Goal: Task Accomplishment & Management: Complete application form

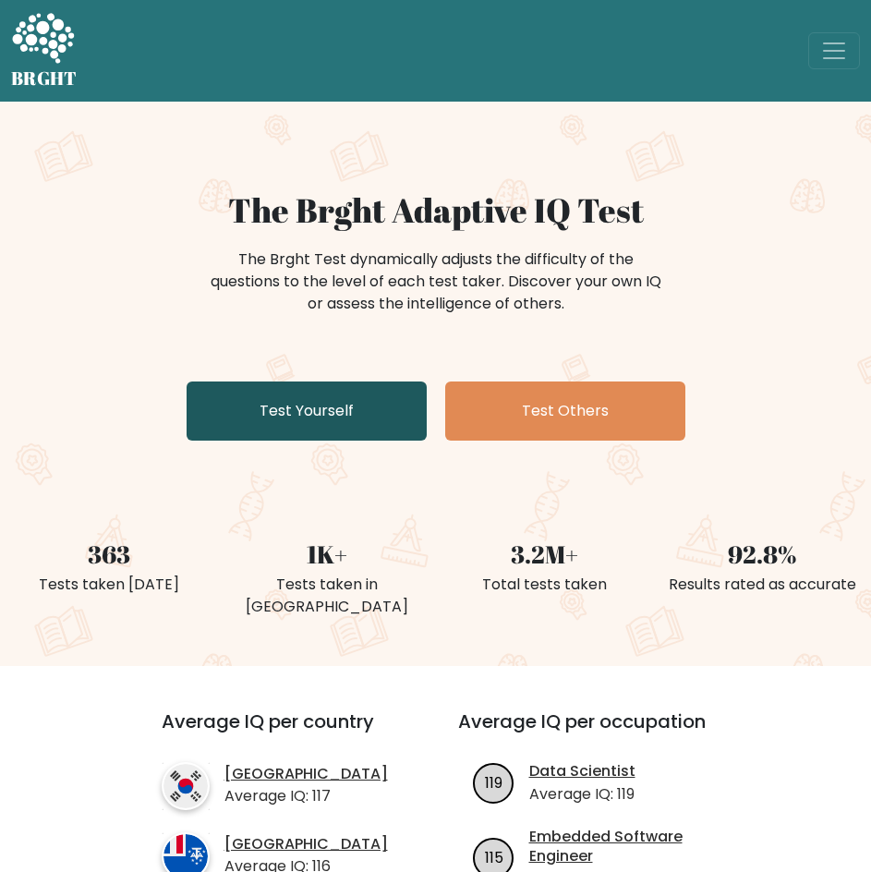
click at [358, 415] on link "Test Yourself" at bounding box center [307, 410] width 240 height 59
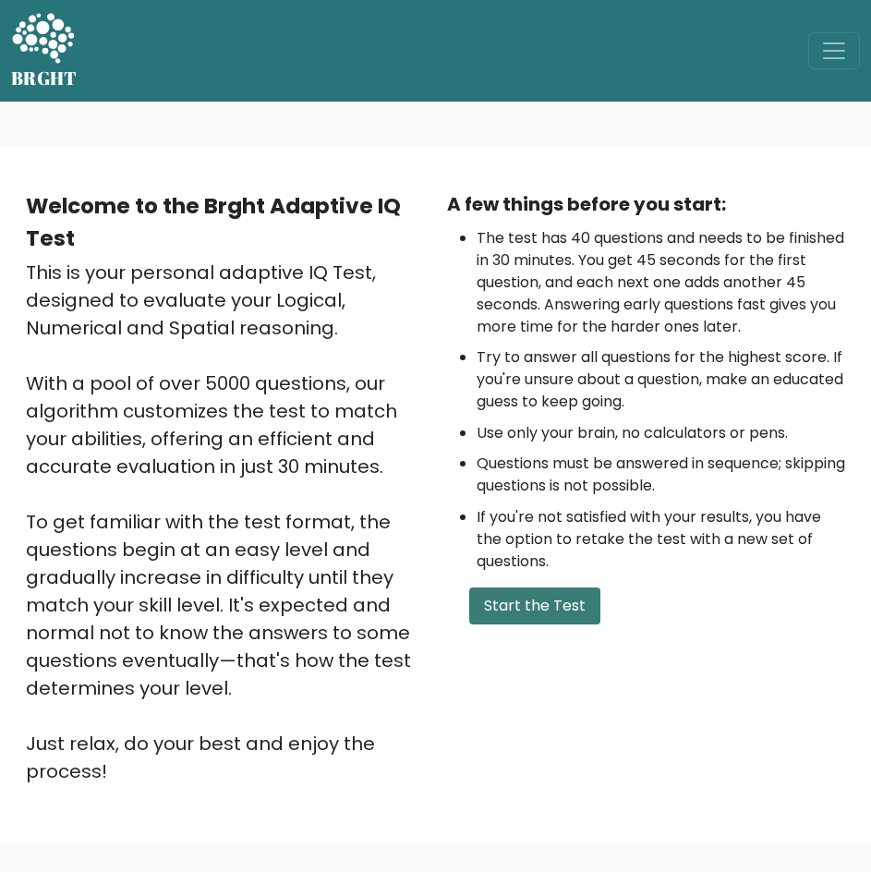
click at [530, 613] on button "Start the Test" at bounding box center [534, 605] width 131 height 37
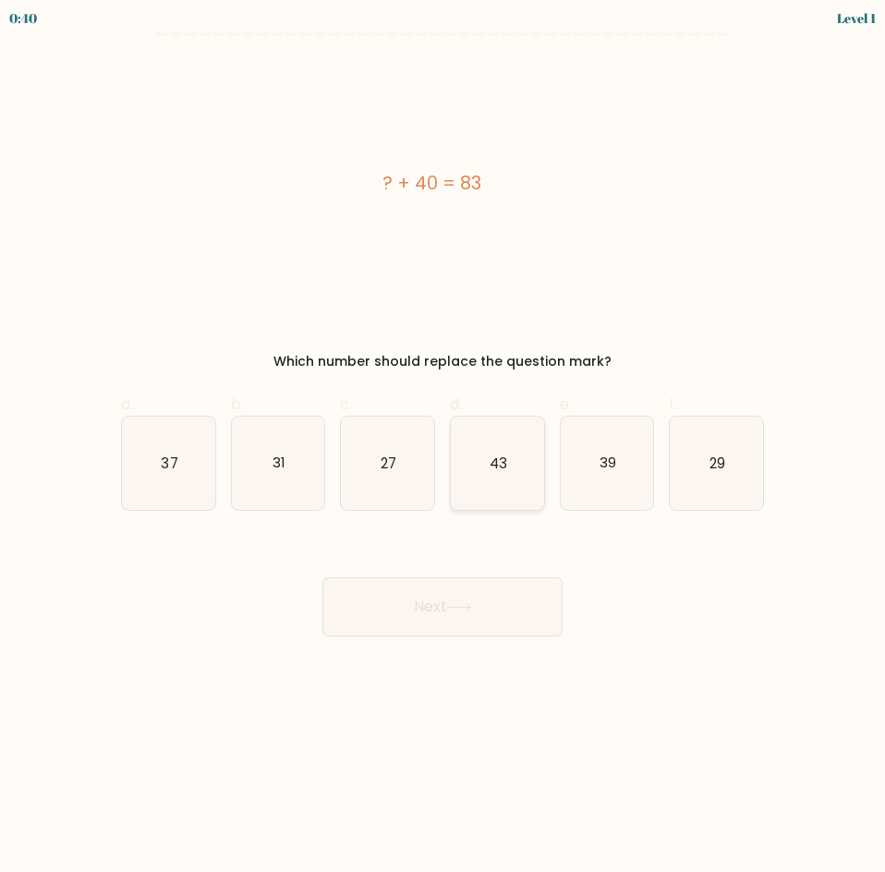
click at [511, 490] on icon "43" at bounding box center [497, 462] width 93 height 93
click at [443, 448] on input "d. 43" at bounding box center [442, 442] width 1 height 12
radio input "true"
click at [464, 620] on button "Next" at bounding box center [442, 606] width 240 height 59
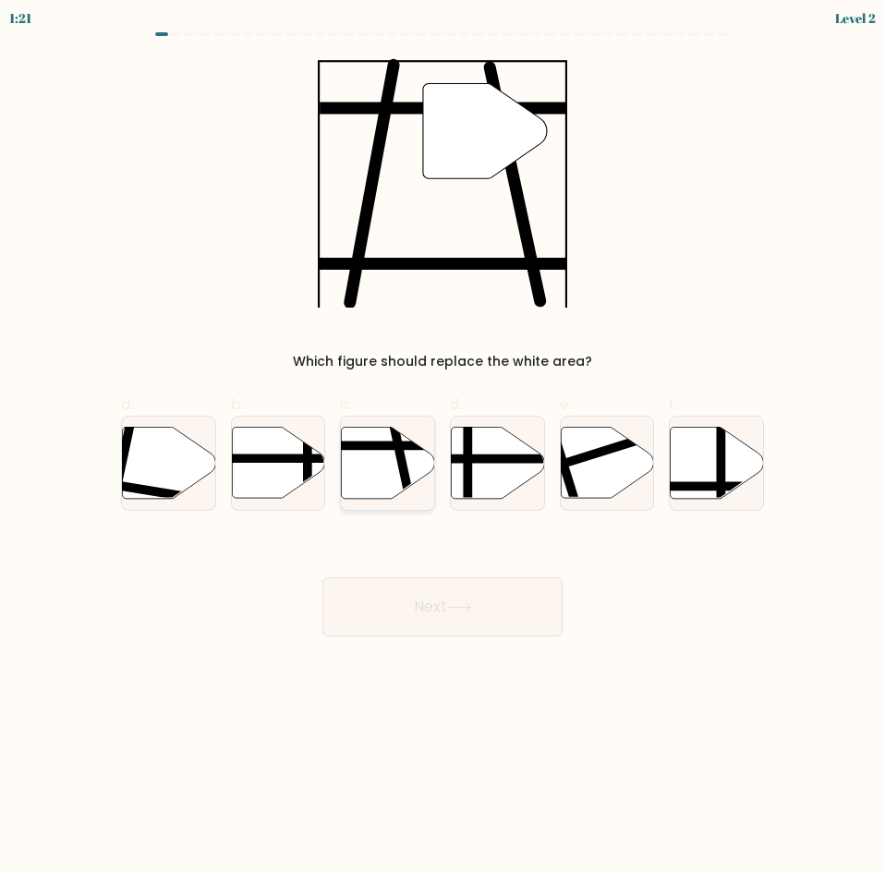
click at [394, 441] on line at bounding box center [410, 502] width 38 height 175
click at [442, 441] on input "c." at bounding box center [442, 442] width 1 height 12
radio input "true"
click at [383, 611] on button "Next" at bounding box center [442, 606] width 240 height 59
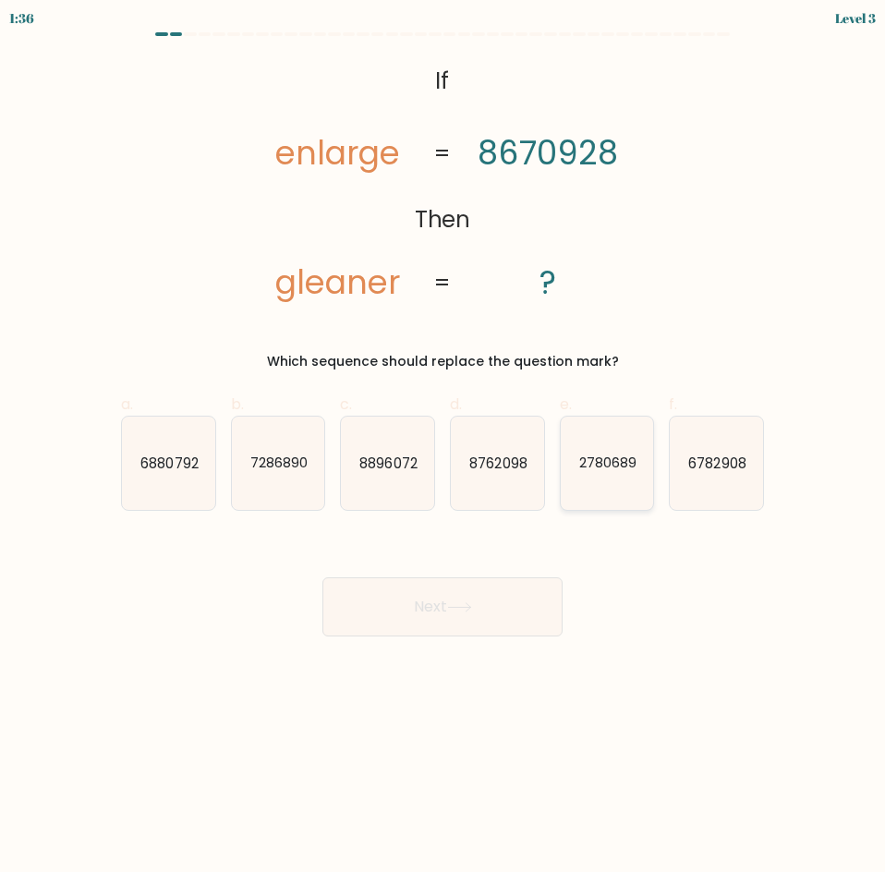
click at [618, 481] on icon "2780689" at bounding box center [606, 462] width 93 height 93
click at [443, 448] on input "e. 2780689" at bounding box center [442, 442] width 1 height 12
radio input "true"
click at [486, 588] on button "Next" at bounding box center [442, 606] width 240 height 59
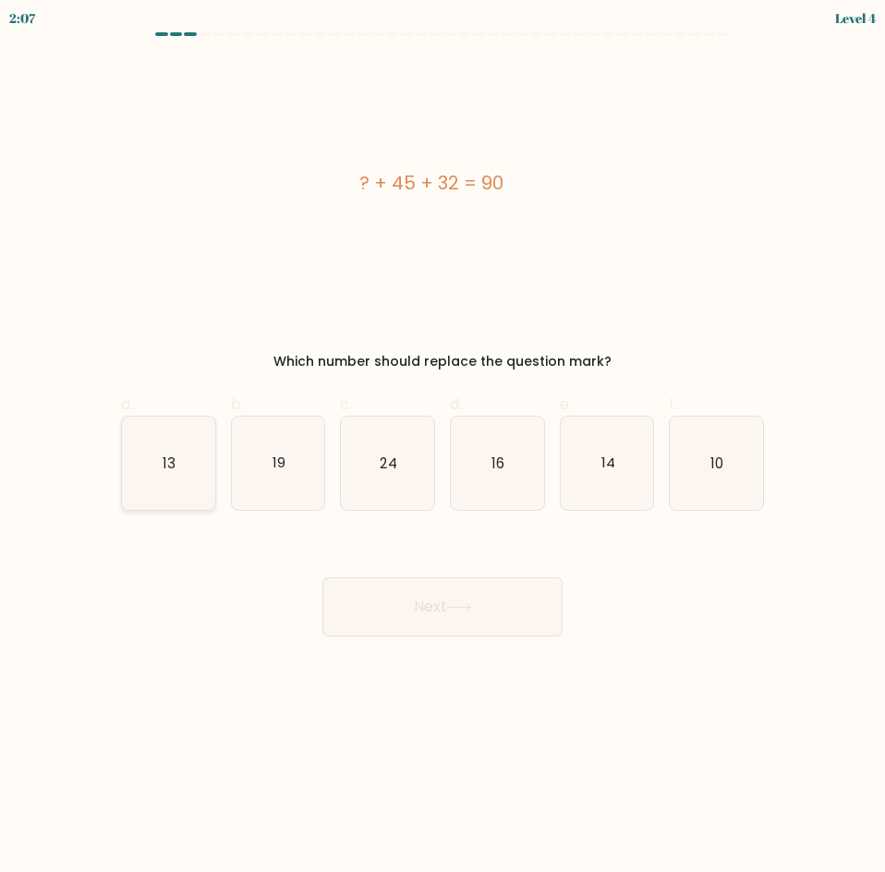
click at [141, 468] on icon "13" at bounding box center [168, 462] width 93 height 93
click at [442, 448] on input "a. 13" at bounding box center [442, 442] width 1 height 12
radio input "true"
click at [341, 583] on button "Next" at bounding box center [442, 606] width 240 height 59
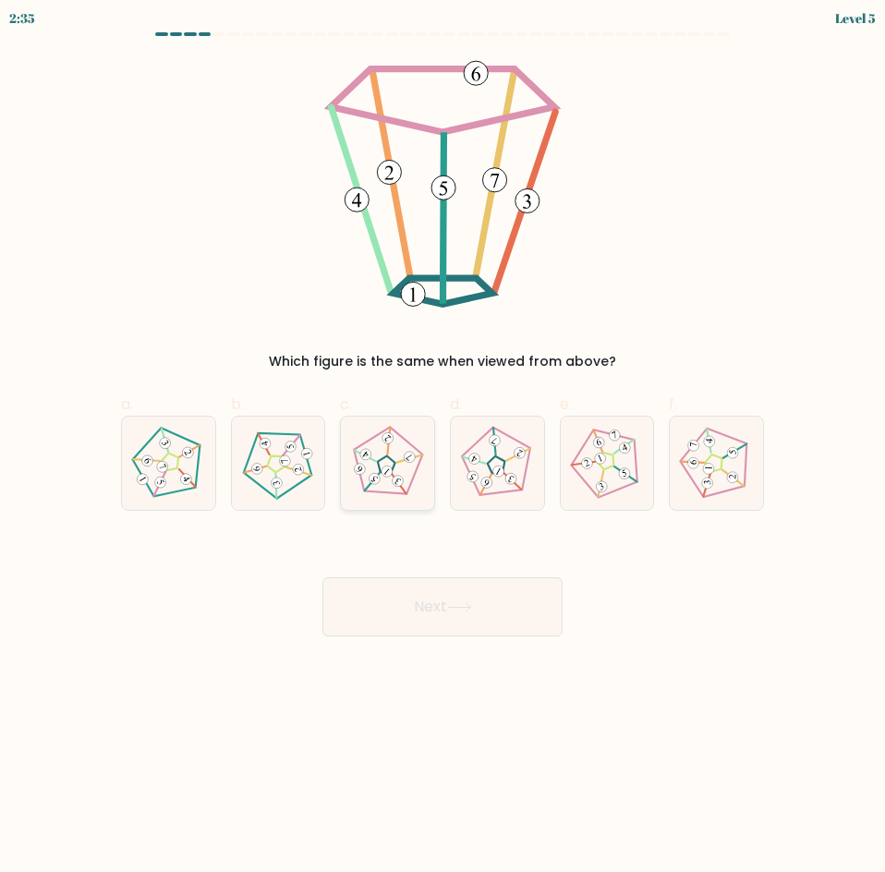
click at [374, 495] on icon at bounding box center [387, 463] width 75 height 75
click at [442, 448] on input "c." at bounding box center [442, 442] width 1 height 12
radio input "true"
click at [366, 609] on button "Next" at bounding box center [442, 606] width 240 height 59
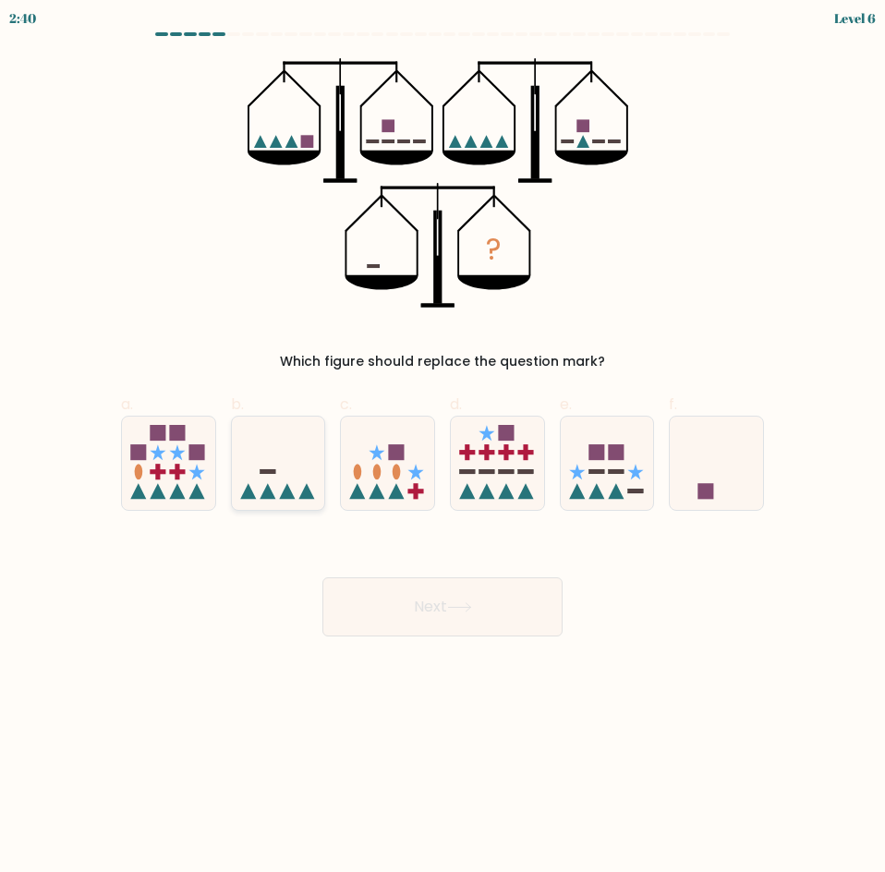
click at [291, 495] on icon at bounding box center [287, 491] width 16 height 16
click at [442, 448] on input "b." at bounding box center [442, 442] width 1 height 12
radio input "true"
click at [487, 611] on button "Next" at bounding box center [442, 606] width 240 height 59
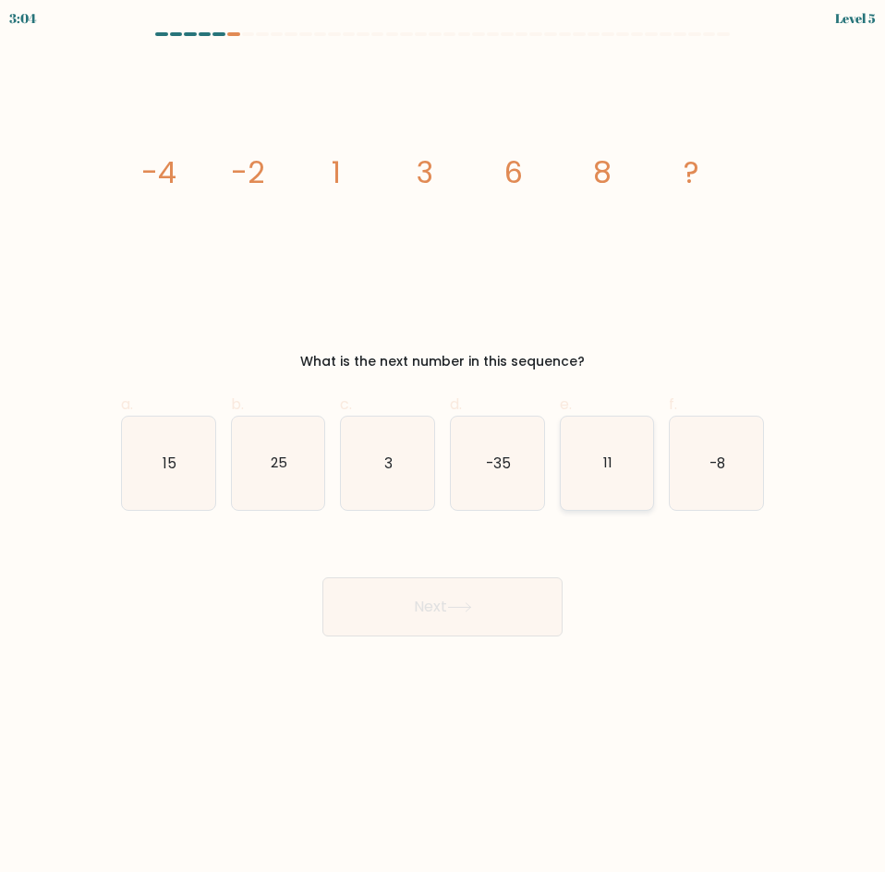
click at [589, 484] on icon "11" at bounding box center [606, 462] width 93 height 93
click at [443, 448] on input "e. 11" at bounding box center [442, 442] width 1 height 12
radio input "true"
click at [738, 564] on div "Next" at bounding box center [442, 584] width 665 height 103
click at [496, 636] on body "1:58 Level 5" at bounding box center [442, 436] width 885 height 872
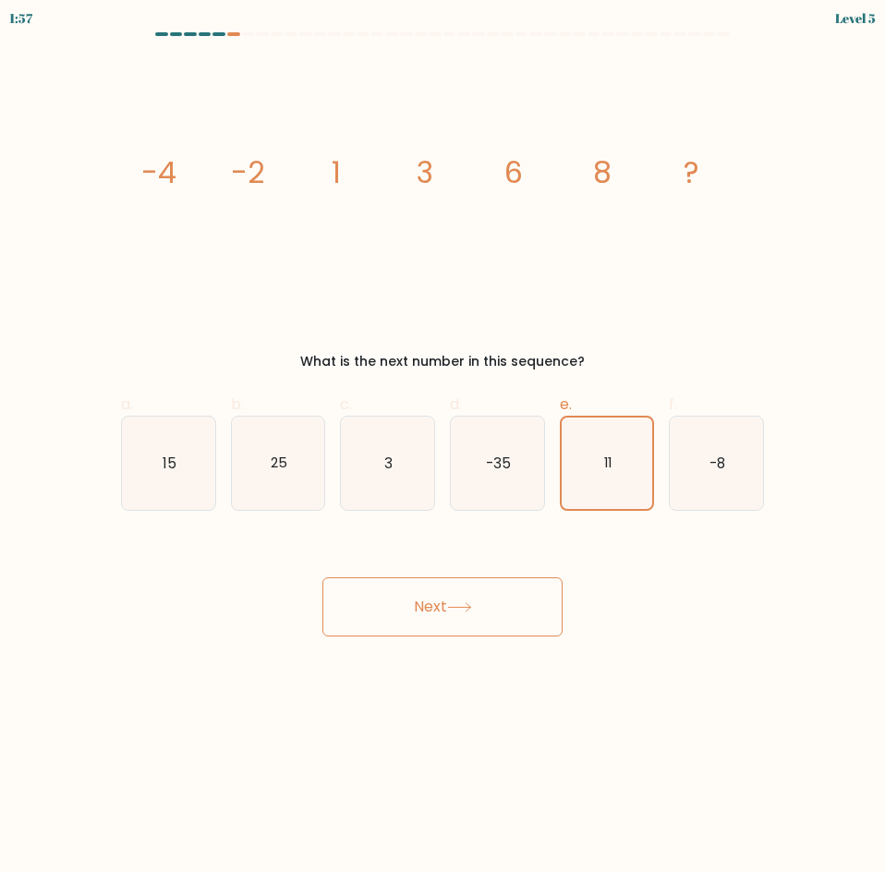
click at [437, 611] on button "Next" at bounding box center [442, 606] width 240 height 59
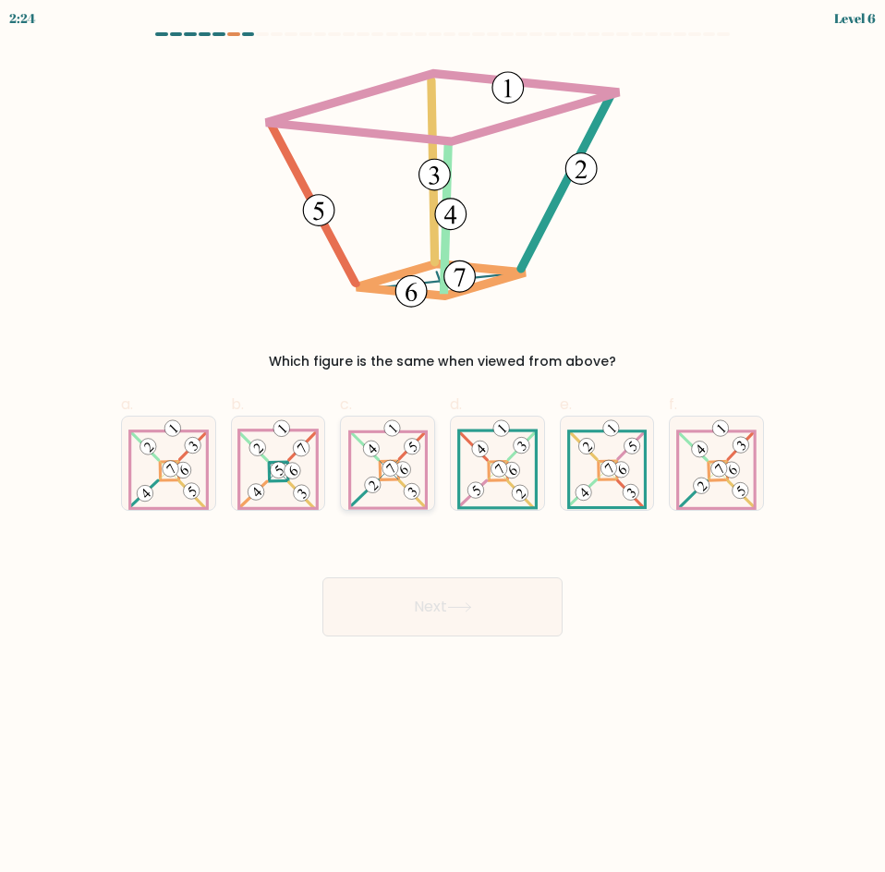
click at [378, 452] on 887 at bounding box center [370, 449] width 22 height 22
click at [442, 448] on input "c." at bounding box center [442, 442] width 1 height 12
radio input "true"
click at [417, 608] on button "Next" at bounding box center [442, 606] width 240 height 59
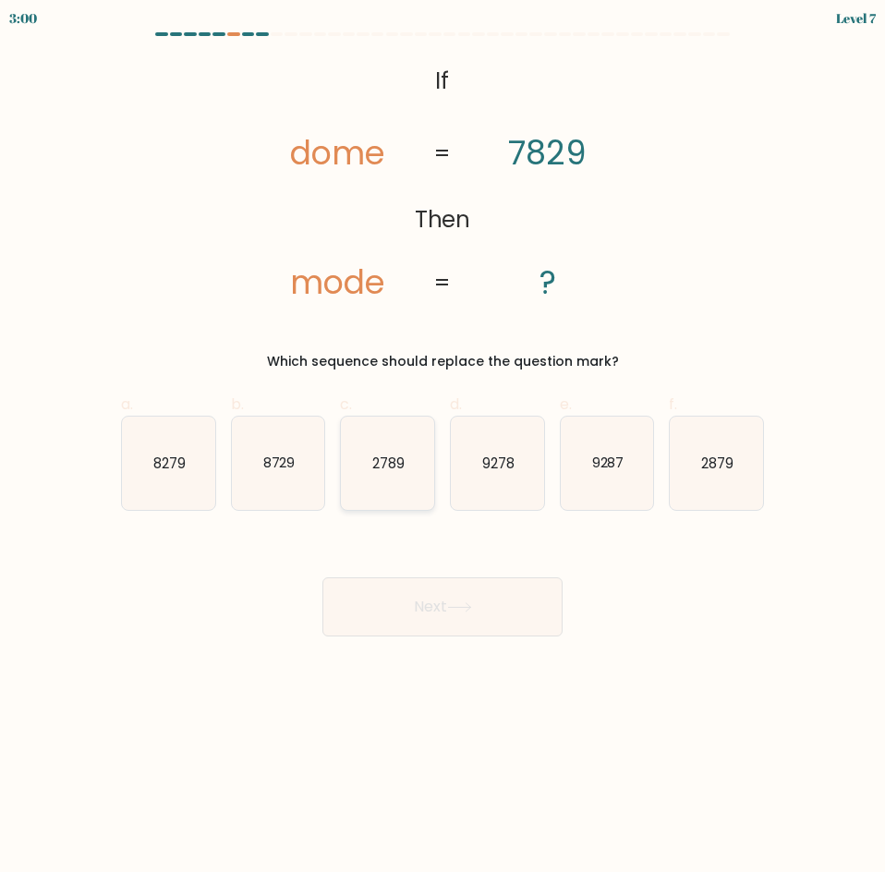
click at [397, 490] on icon "2789" at bounding box center [387, 462] width 93 height 93
click at [442, 448] on input "c. 2789" at bounding box center [442, 442] width 1 height 12
radio input "true"
click at [420, 584] on button "Next" at bounding box center [442, 606] width 240 height 59
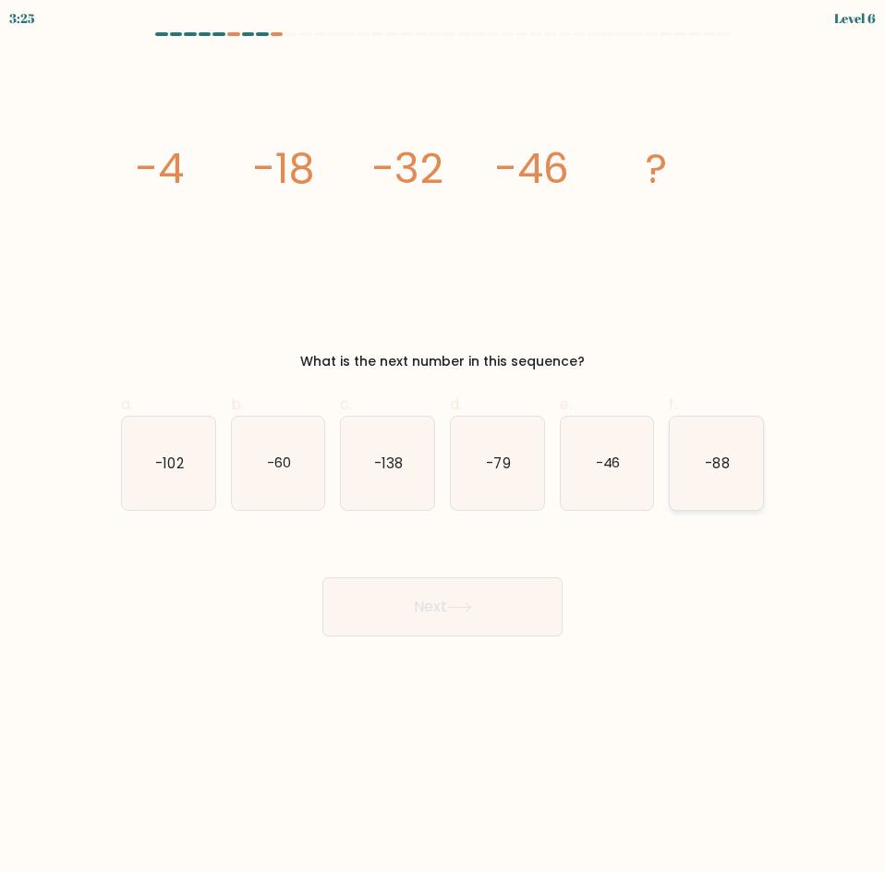
click at [736, 460] on icon "-88" at bounding box center [715, 462] width 93 height 93
click at [443, 448] on input "f. -88" at bounding box center [442, 442] width 1 height 12
radio input "true"
click at [506, 617] on button "Next" at bounding box center [442, 606] width 240 height 59
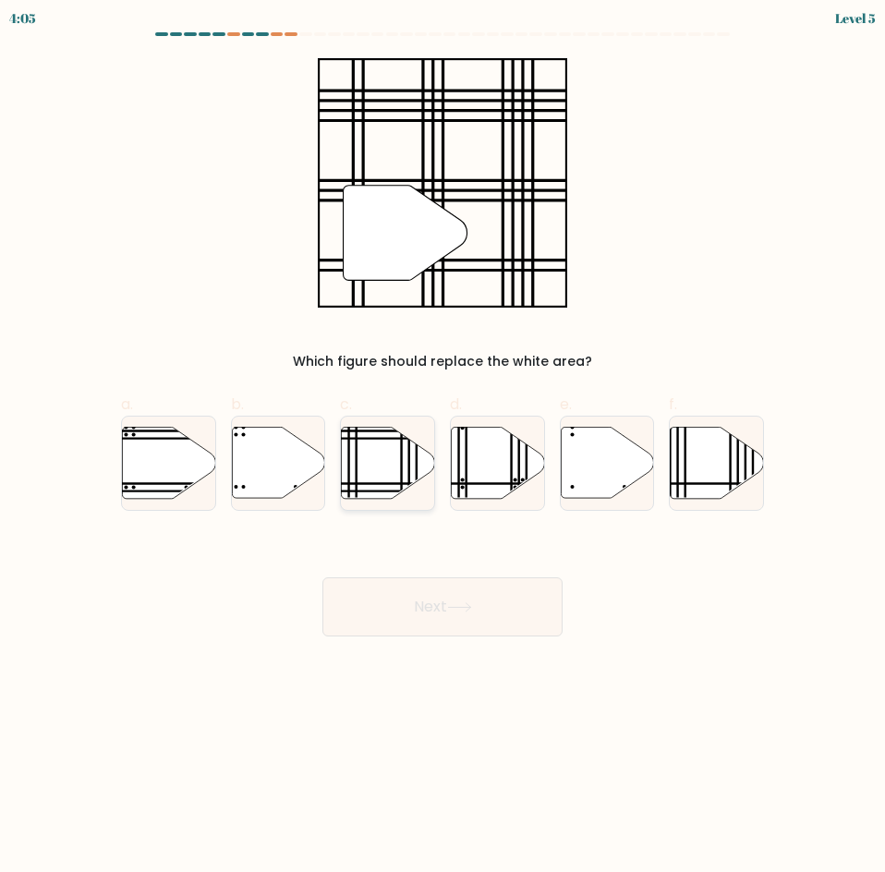
click at [399, 461] on icon at bounding box center [388, 462] width 93 height 71
click at [442, 448] on input "c." at bounding box center [442, 442] width 1 height 12
radio input "true"
click at [387, 601] on button "Next" at bounding box center [442, 606] width 240 height 59
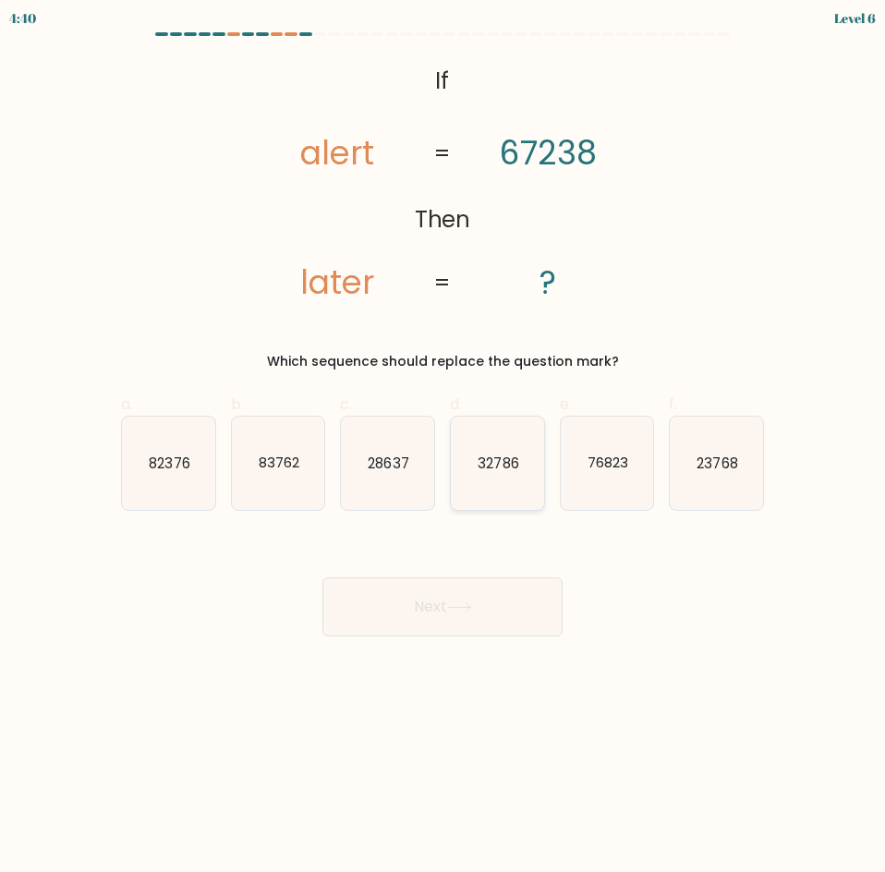
click at [524, 467] on icon "32786" at bounding box center [497, 462] width 93 height 93
click at [443, 448] on input "d. 32786" at bounding box center [442, 442] width 1 height 12
radio input "true"
click at [372, 626] on button "Next" at bounding box center [442, 606] width 240 height 59
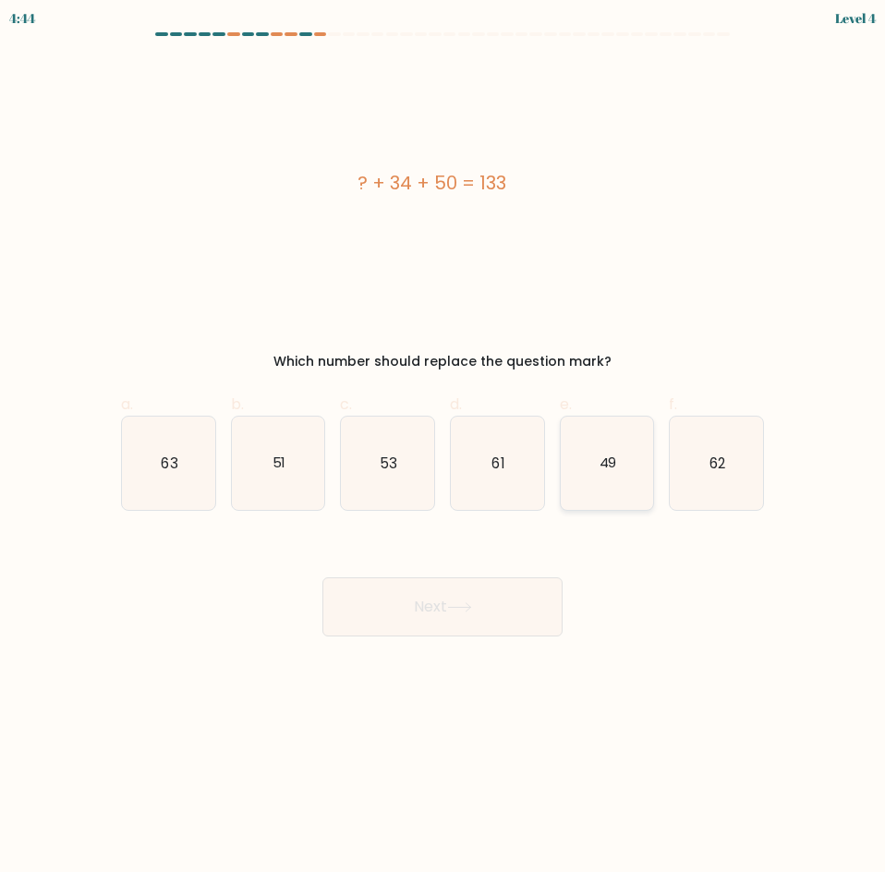
click at [570, 455] on icon "49" at bounding box center [606, 462] width 93 height 93
click at [443, 448] on input "e. 49" at bounding box center [442, 442] width 1 height 12
radio input "true"
click at [416, 590] on button "Next" at bounding box center [442, 606] width 240 height 59
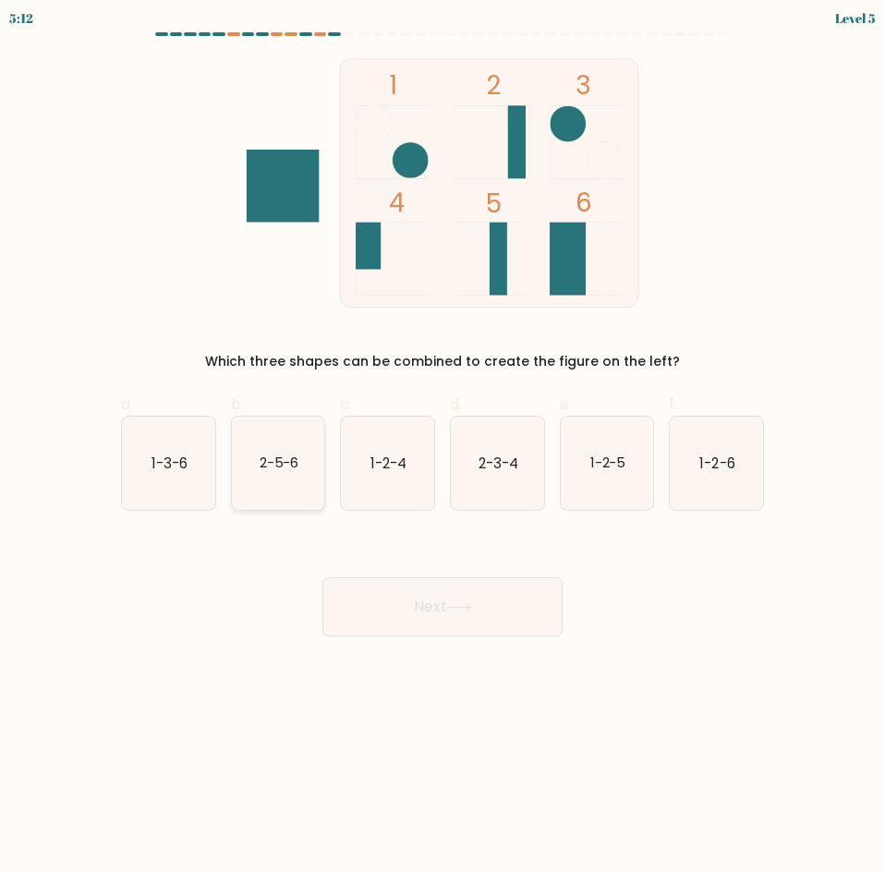
click at [283, 464] on text "2-5-6" at bounding box center [279, 461] width 40 height 19
click at [442, 448] on input "b. 2-5-6" at bounding box center [442, 442] width 1 height 12
radio input "true"
click at [425, 632] on button "Next" at bounding box center [442, 606] width 240 height 59
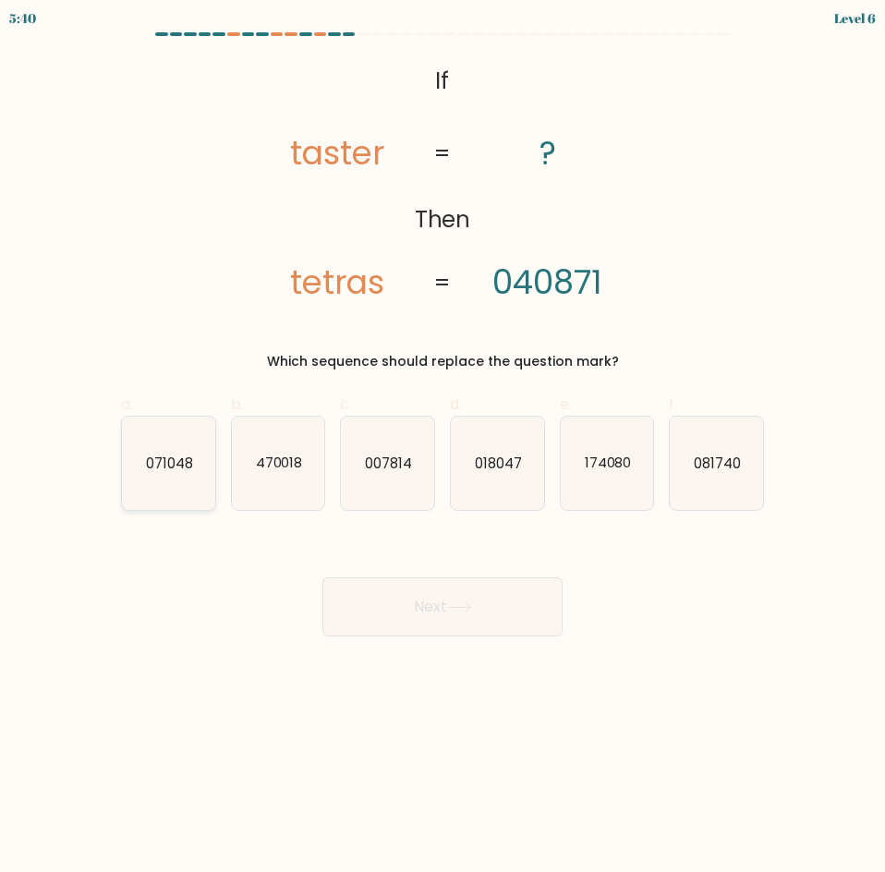
click at [199, 483] on icon "071048" at bounding box center [168, 462] width 93 height 93
click at [442, 448] on input "a. 071048" at bounding box center [442, 442] width 1 height 12
radio input "true"
click at [444, 597] on button "Next" at bounding box center [442, 606] width 240 height 59
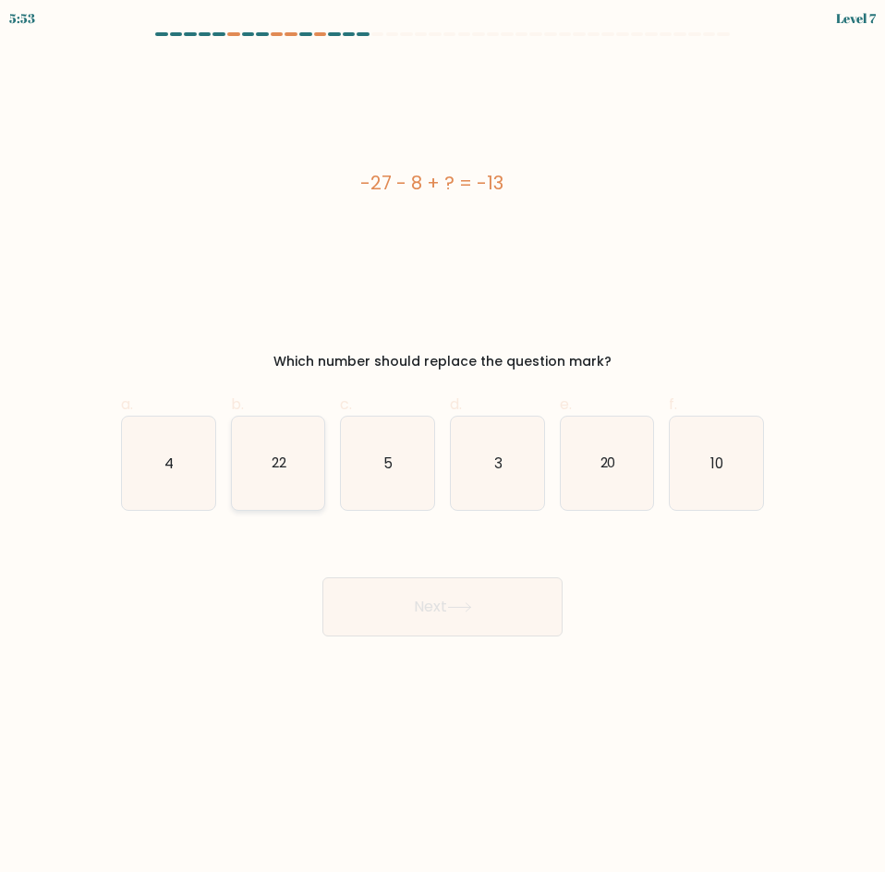
click at [293, 493] on icon "22" at bounding box center [278, 462] width 93 height 93
click at [442, 448] on input "b. 22" at bounding box center [442, 442] width 1 height 12
radio input "true"
click at [391, 606] on button "Next" at bounding box center [442, 606] width 240 height 59
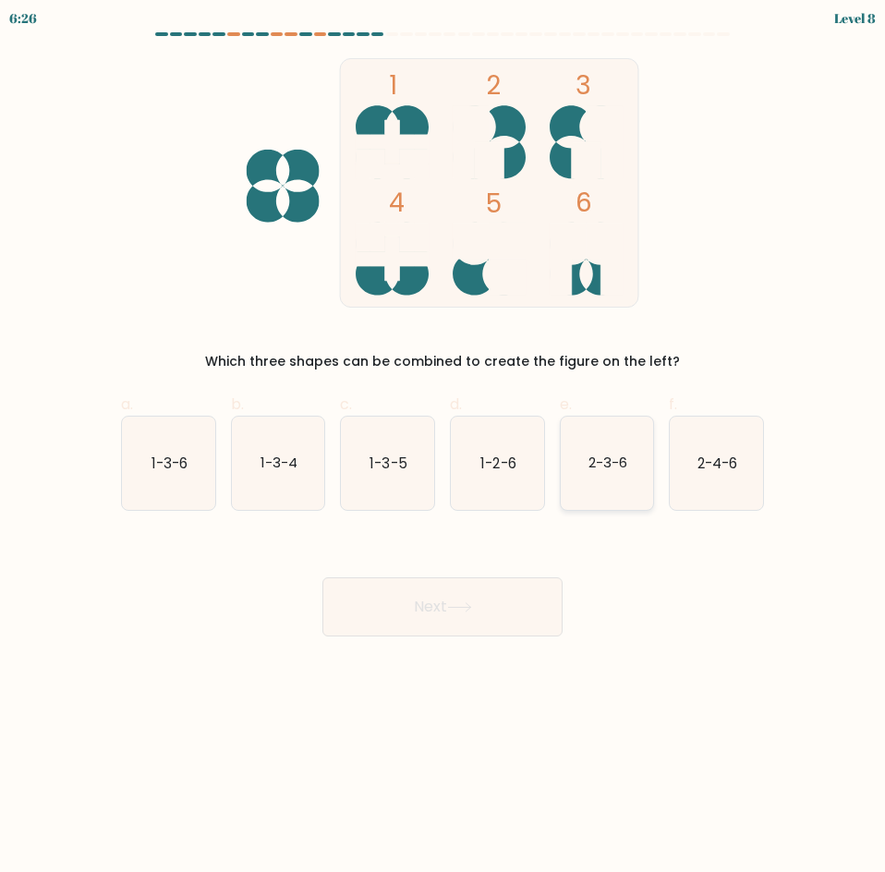
click at [616, 489] on icon "2-3-6" at bounding box center [606, 462] width 93 height 93
click at [443, 448] on input "e. 2-3-6" at bounding box center [442, 442] width 1 height 12
radio input "true"
click at [479, 597] on button "Next" at bounding box center [442, 606] width 240 height 59
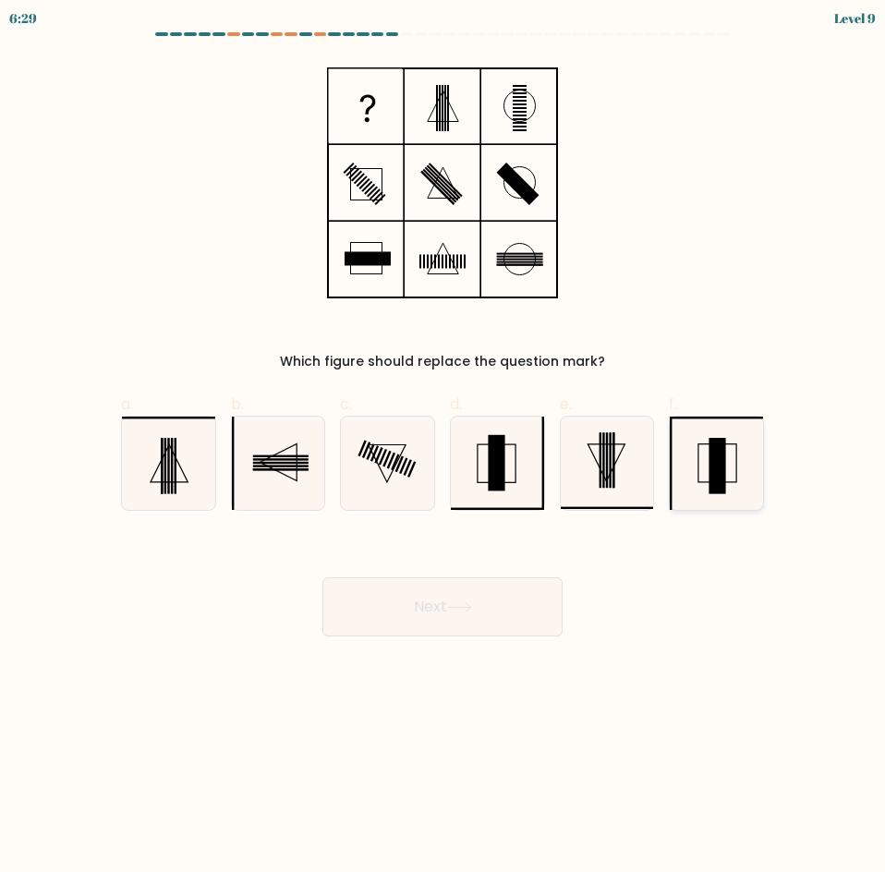
click at [738, 452] on icon at bounding box center [715, 462] width 93 height 93
click at [443, 448] on input "f." at bounding box center [442, 442] width 1 height 12
radio input "true"
click at [427, 620] on button "Next" at bounding box center [442, 606] width 240 height 59
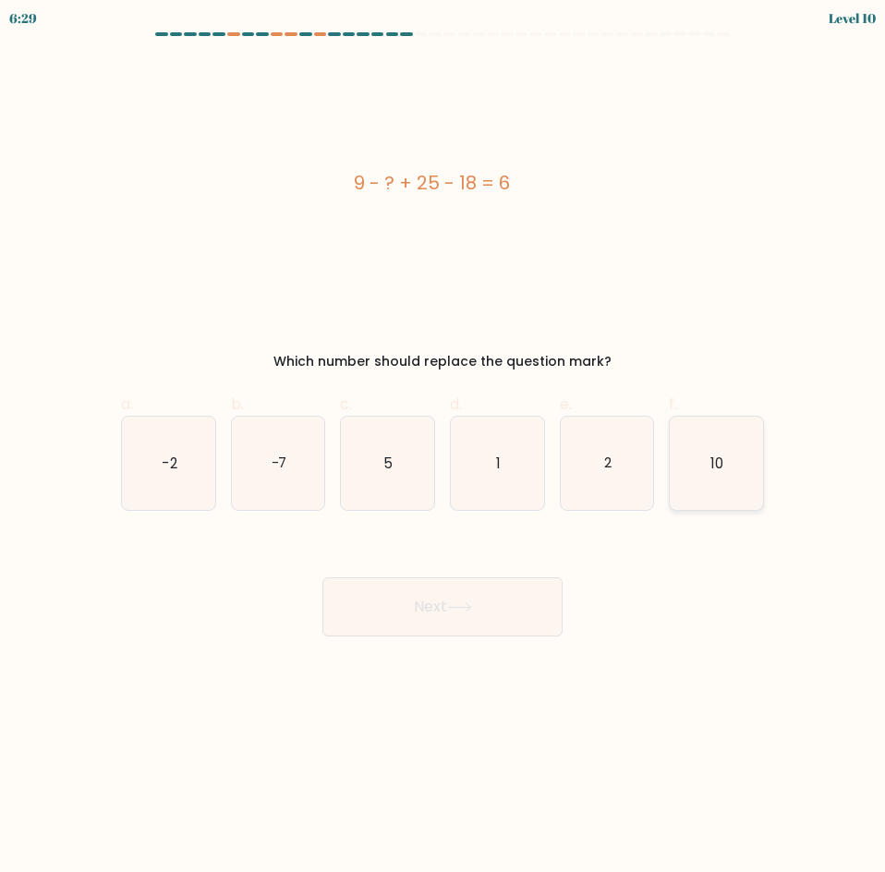
click at [707, 487] on icon "10" at bounding box center [715, 462] width 93 height 93
click at [524, 591] on button "Next" at bounding box center [442, 606] width 240 height 59
click at [738, 488] on icon "10" at bounding box center [715, 462] width 93 height 93
click at [443, 448] on input "f. 10" at bounding box center [442, 442] width 1 height 12
radio input "true"
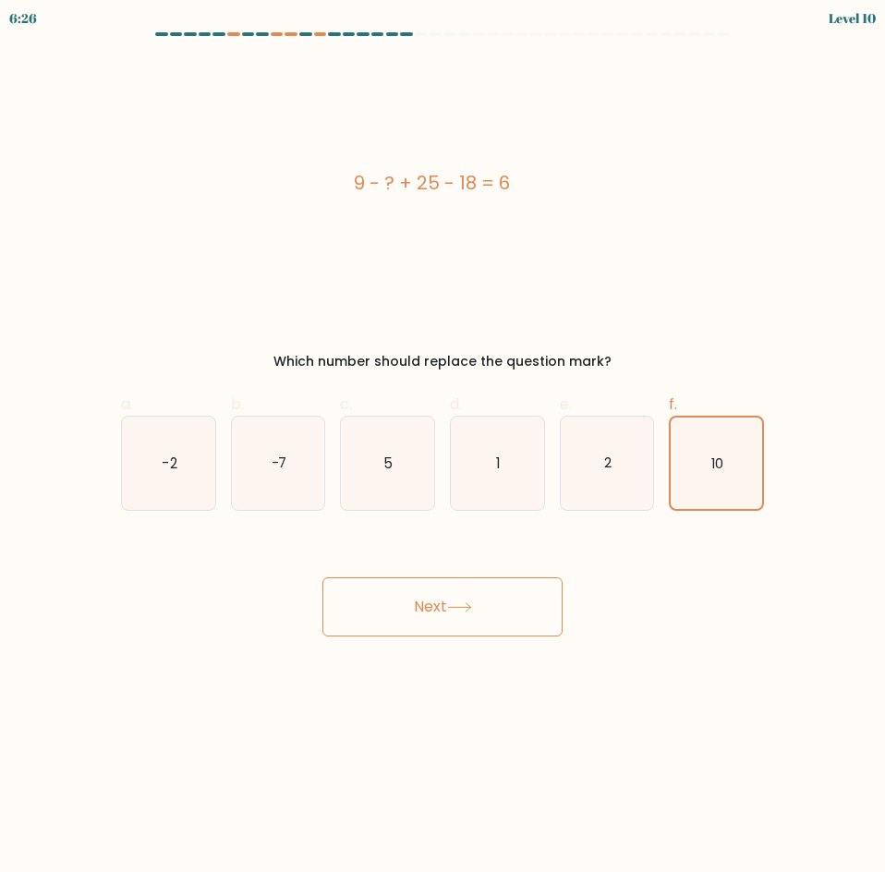
click at [489, 599] on button "Next" at bounding box center [442, 606] width 240 height 59
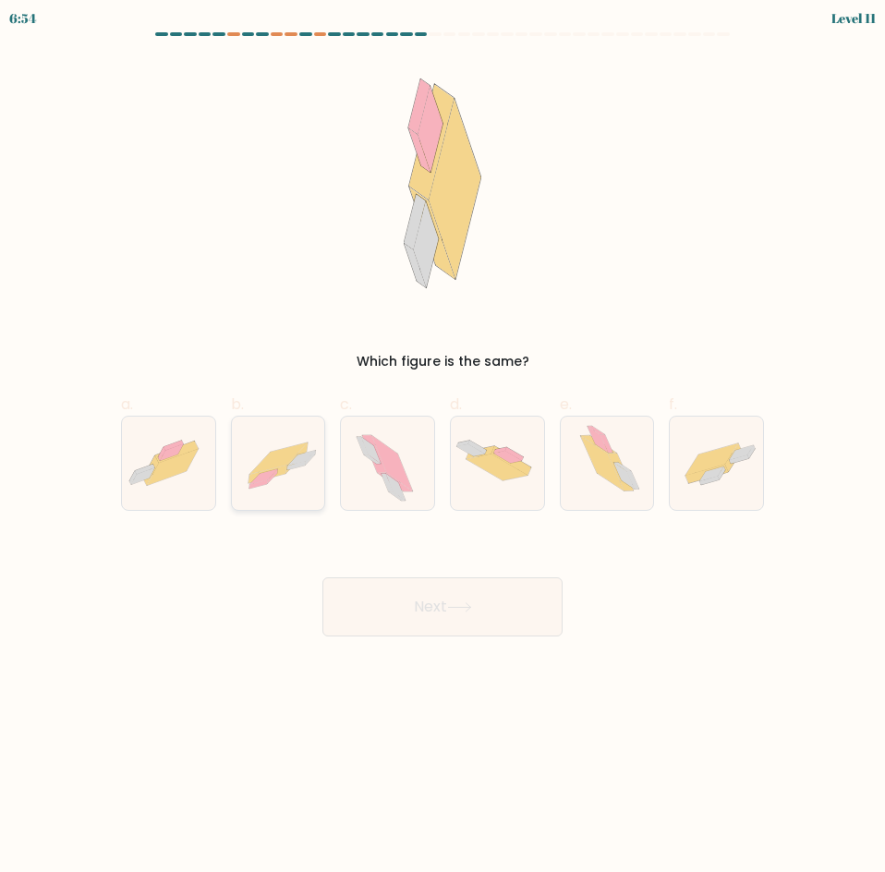
click at [268, 487] on icon at bounding box center [278, 462] width 93 height 66
click at [442, 448] on input "b." at bounding box center [442, 442] width 1 height 12
radio input "true"
click at [407, 597] on button "Next" at bounding box center [442, 606] width 240 height 59
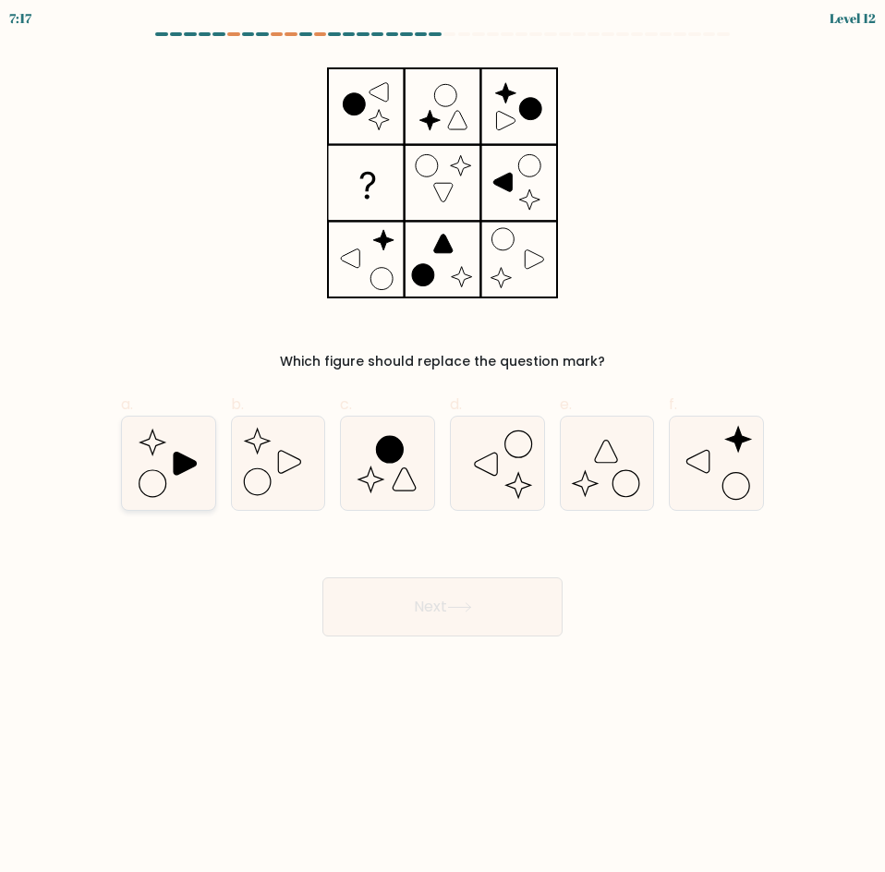
click at [164, 474] on icon at bounding box center [168, 462] width 93 height 93
click at [442, 448] on input "a." at bounding box center [442, 442] width 1 height 12
radio input "true"
click at [367, 617] on button "Next" at bounding box center [442, 606] width 240 height 59
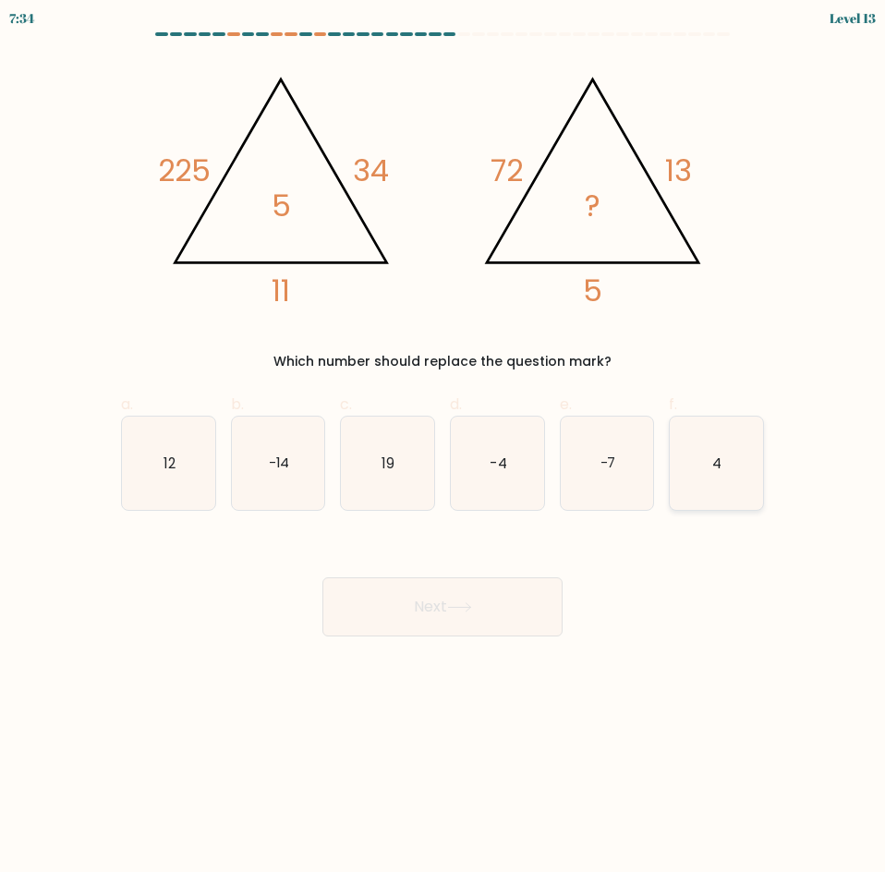
click at [698, 481] on icon "4" at bounding box center [715, 462] width 93 height 93
click at [443, 448] on input "f. 4" at bounding box center [442, 442] width 1 height 12
radio input "true"
click at [464, 595] on button "Next" at bounding box center [442, 606] width 240 height 59
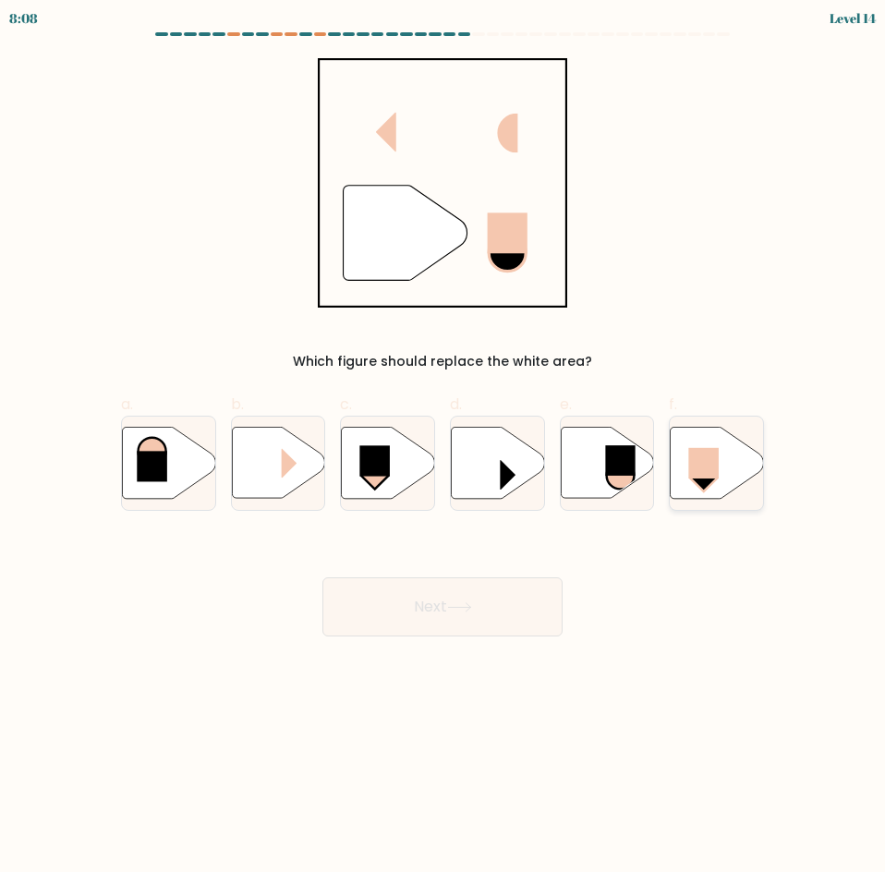
click at [685, 476] on icon at bounding box center [716, 462] width 93 height 71
click at [443, 448] on input "f." at bounding box center [442, 442] width 1 height 12
radio input "true"
click at [547, 595] on button "Next" at bounding box center [442, 606] width 240 height 59
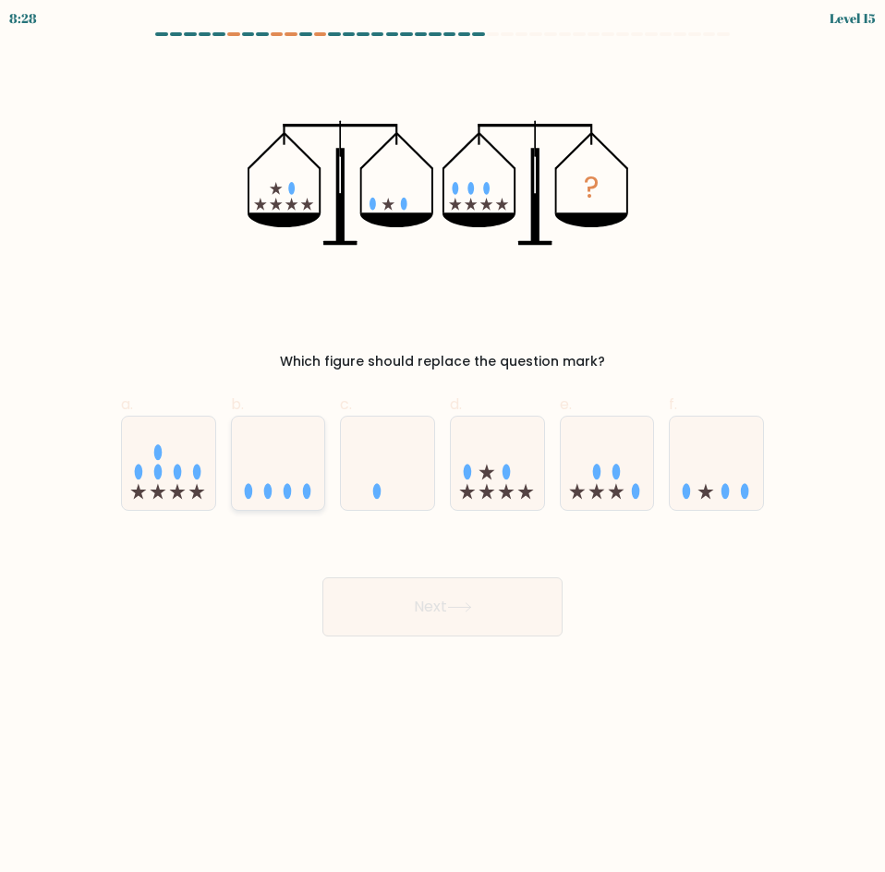
click at [267, 472] on icon at bounding box center [278, 463] width 93 height 77
click at [442, 448] on input "b." at bounding box center [442, 442] width 1 height 12
radio input "true"
click at [364, 588] on button "Next" at bounding box center [442, 606] width 240 height 59
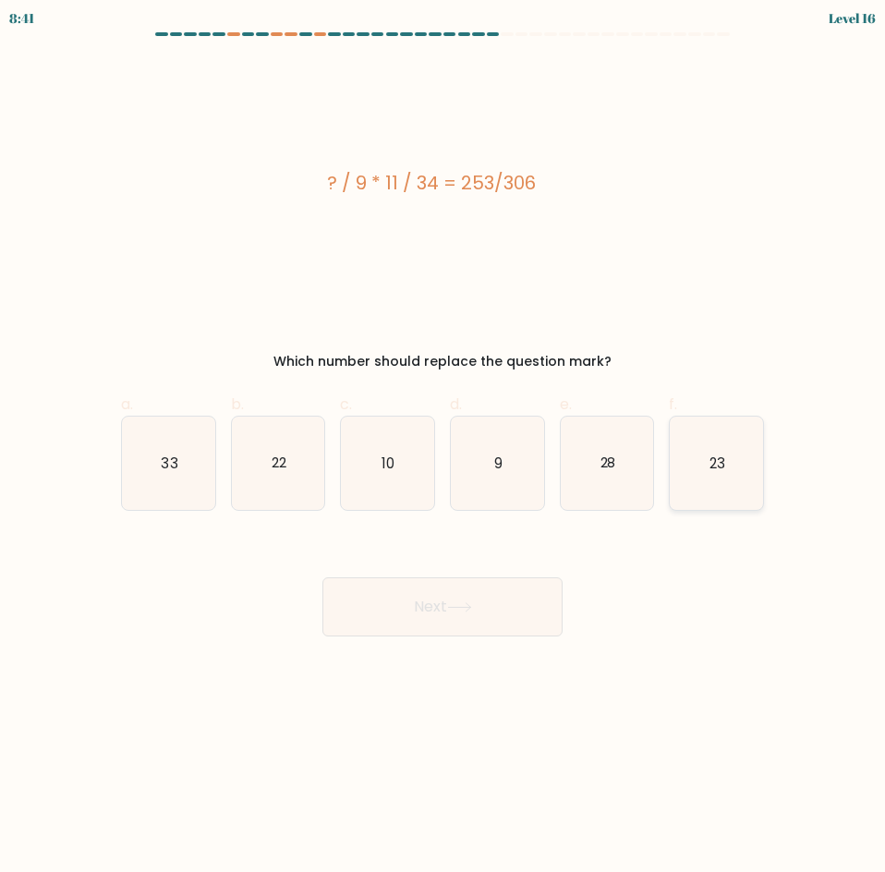
click at [729, 476] on icon "23" at bounding box center [715, 462] width 93 height 93
click at [443, 448] on input "f. 23" at bounding box center [442, 442] width 1 height 12
radio input "true"
click at [443, 591] on button "Next" at bounding box center [442, 606] width 240 height 59
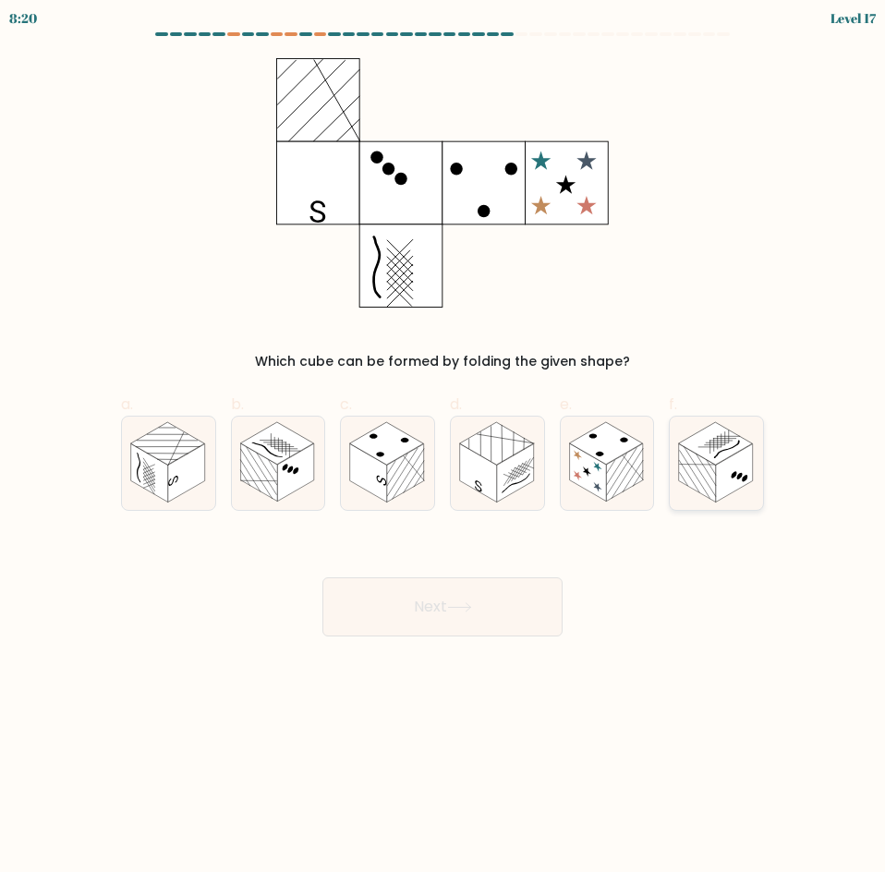
click at [715, 491] on rect at bounding box center [697, 472] width 37 height 58
click at [443, 448] on input "f." at bounding box center [442, 442] width 1 height 12
radio input "true"
click at [457, 593] on button "Next" at bounding box center [442, 606] width 240 height 59
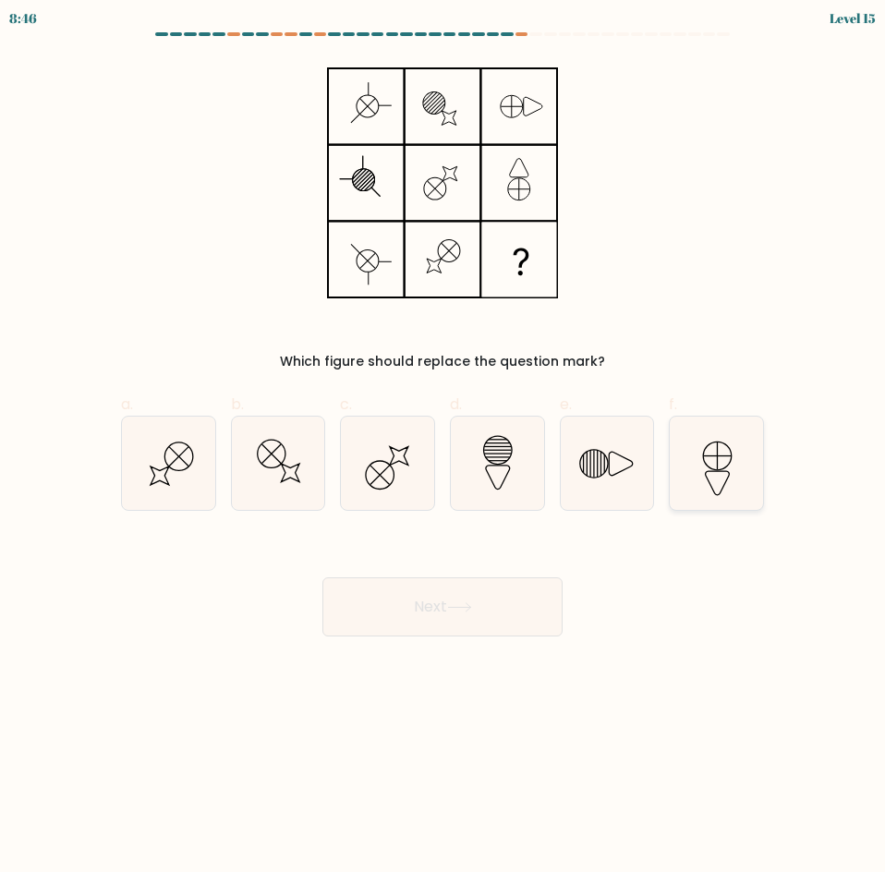
click at [733, 495] on icon at bounding box center [715, 462] width 93 height 93
click at [443, 448] on input "f." at bounding box center [442, 442] width 1 height 12
radio input "true"
click at [432, 614] on button "Next" at bounding box center [442, 606] width 240 height 59
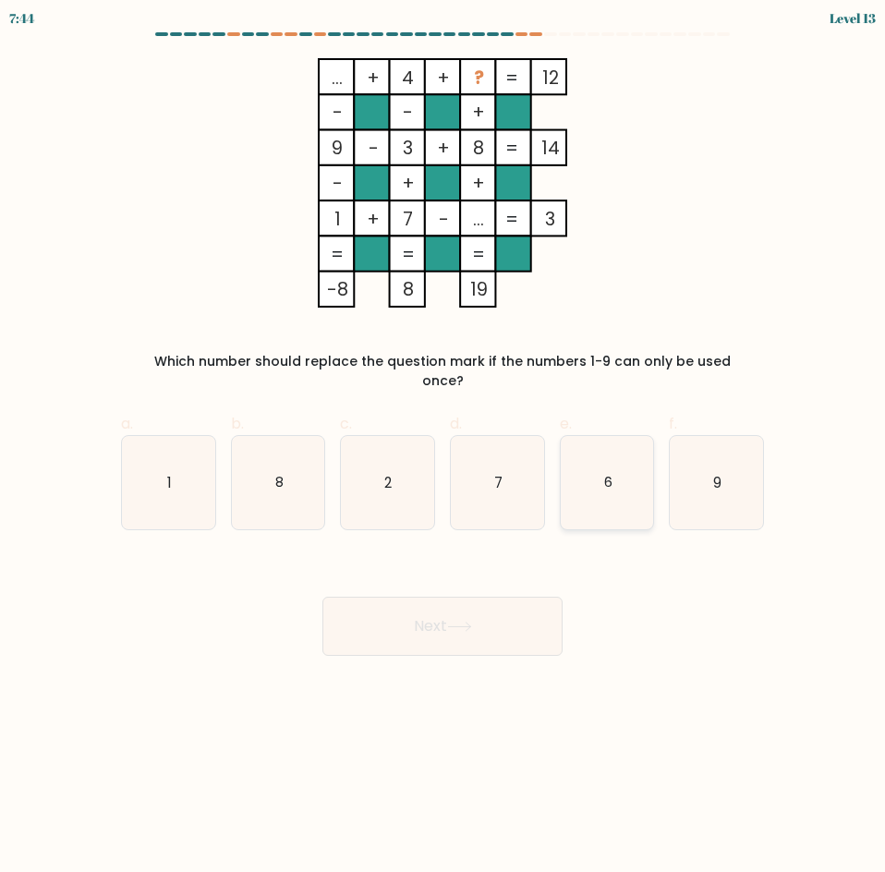
click at [627, 477] on icon "6" at bounding box center [606, 482] width 93 height 93
click at [443, 448] on input "e. 6" at bounding box center [442, 442] width 1 height 12
radio input "true"
click at [519, 603] on button "Next" at bounding box center [442, 625] width 240 height 59
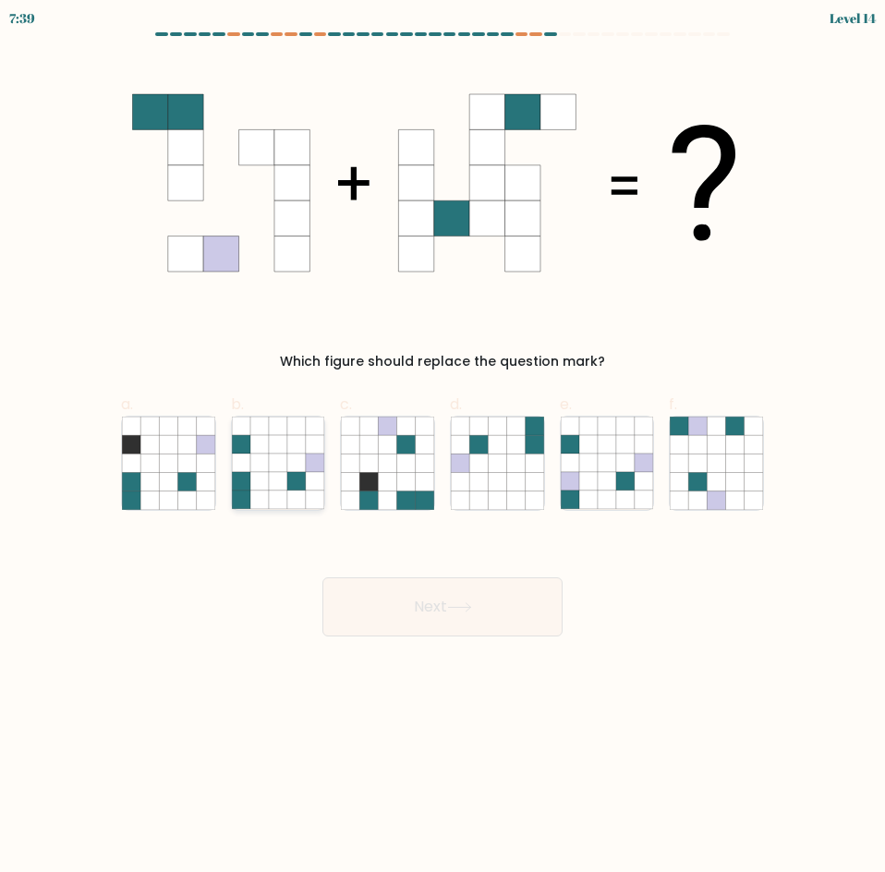
click at [300, 498] on icon at bounding box center [296, 499] width 18 height 18
click at [442, 448] on input "b." at bounding box center [442, 442] width 1 height 12
radio input "true"
click at [415, 600] on button "Next" at bounding box center [442, 606] width 240 height 59
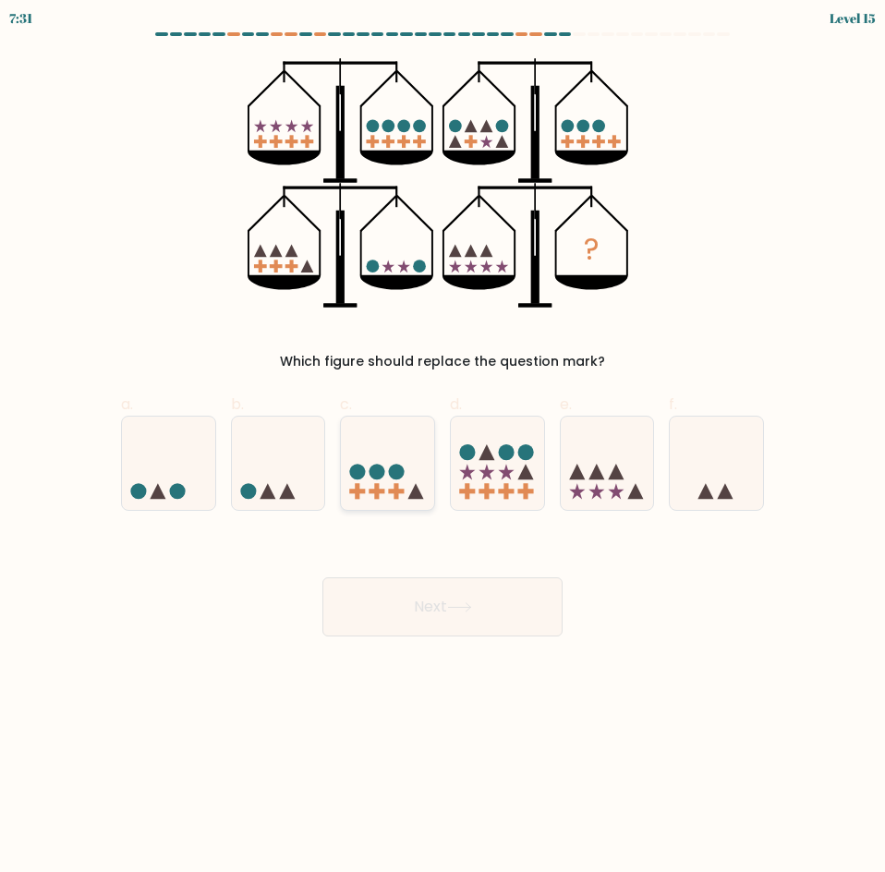
click at [395, 467] on circle at bounding box center [397, 472] width 16 height 16
click at [442, 448] on input "c." at bounding box center [442, 442] width 1 height 12
radio input "true"
click at [411, 605] on button "Next" at bounding box center [442, 606] width 240 height 59
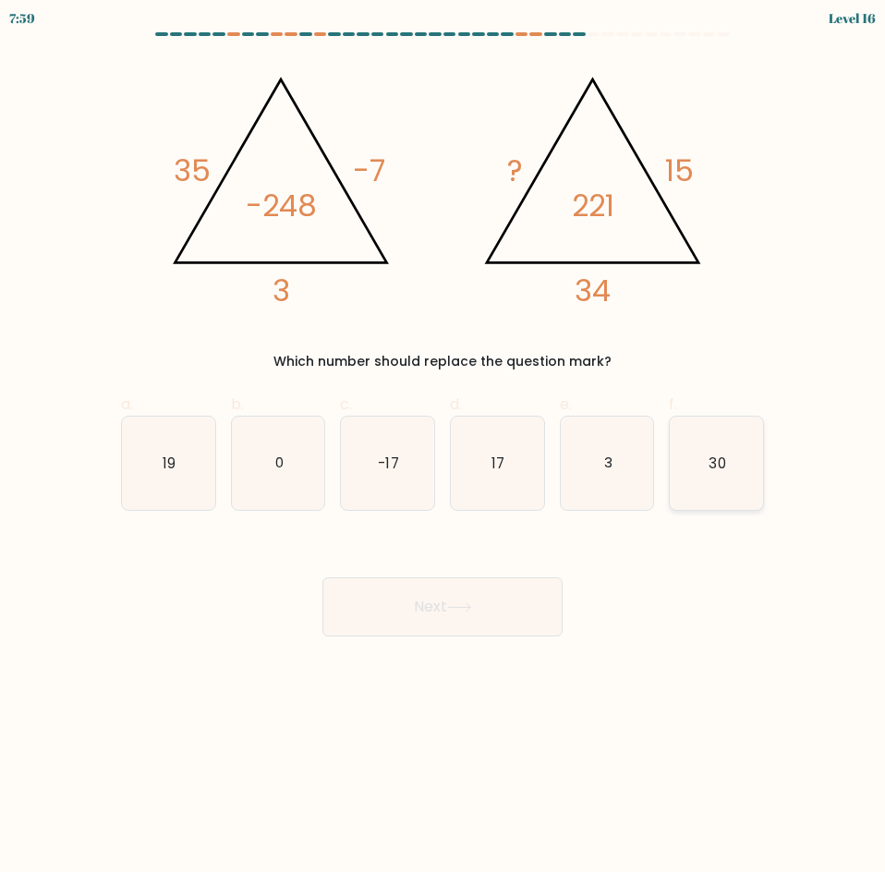
click at [710, 454] on text "30" at bounding box center [717, 461] width 17 height 19
click at [443, 448] on input "f. 30" at bounding box center [442, 442] width 1 height 12
radio input "true"
click at [397, 599] on button "Next" at bounding box center [442, 606] width 240 height 59
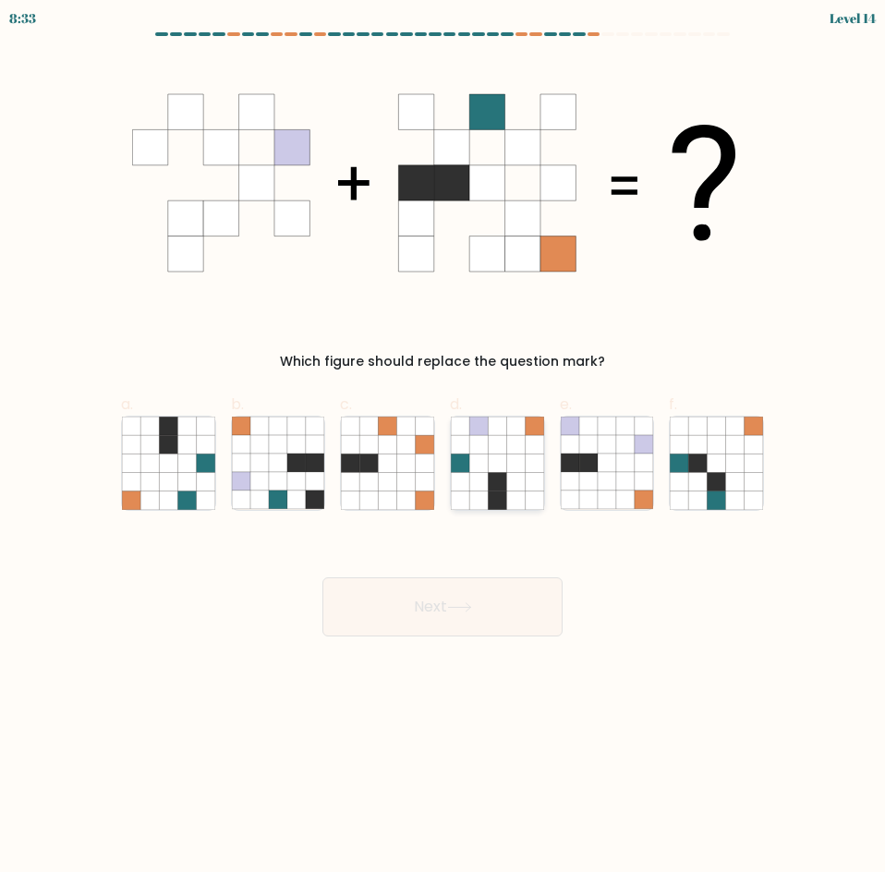
click at [524, 484] on icon at bounding box center [515, 481] width 18 height 18
click at [443, 448] on input "d." at bounding box center [442, 442] width 1 height 12
radio input "true"
click at [490, 584] on button "Next" at bounding box center [442, 606] width 240 height 59
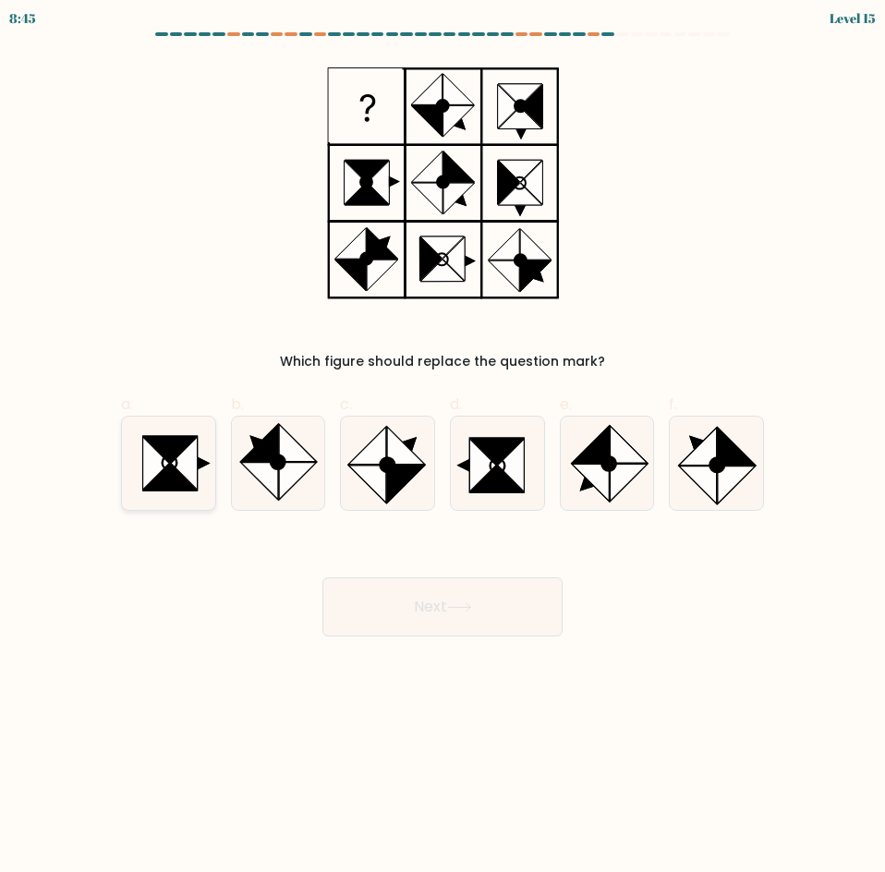
click at [180, 475] on icon at bounding box center [169, 477] width 53 height 27
click at [442, 448] on input "a." at bounding box center [442, 442] width 1 height 12
radio input "true"
click at [436, 622] on button "Next" at bounding box center [442, 606] width 240 height 59
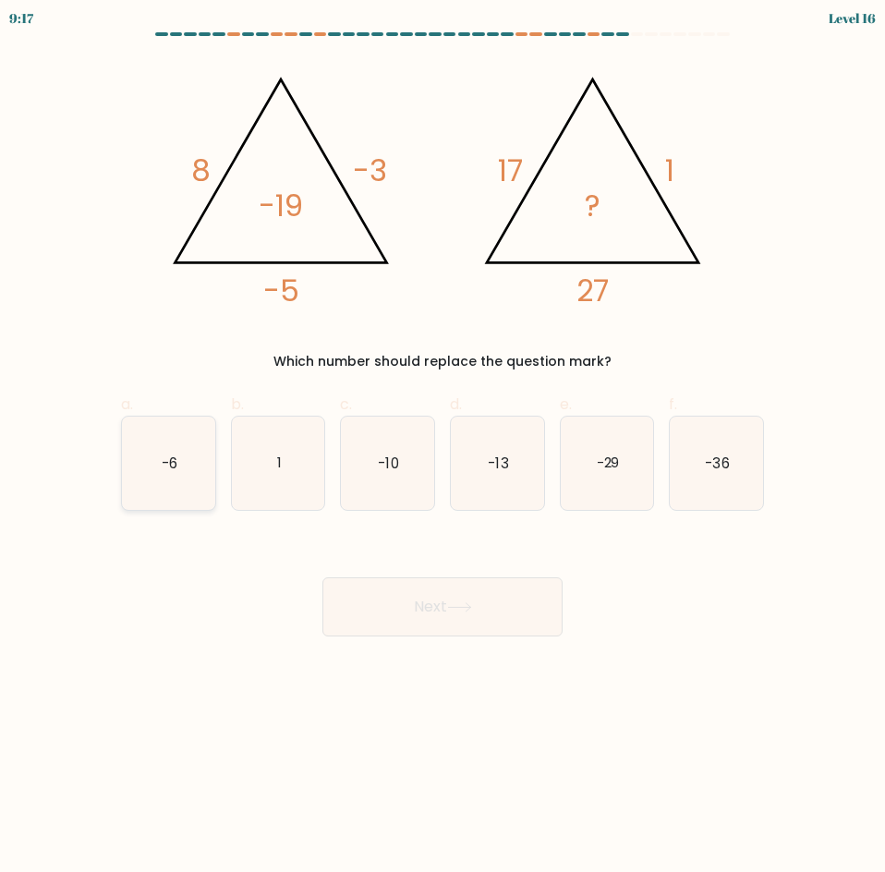
click at [201, 487] on icon "-6" at bounding box center [168, 462] width 93 height 93
click at [442, 448] on input "a. -6" at bounding box center [442, 442] width 1 height 12
radio input "true"
click at [388, 571] on div "Next" at bounding box center [442, 584] width 665 height 103
click at [388, 592] on button "Next" at bounding box center [442, 606] width 240 height 59
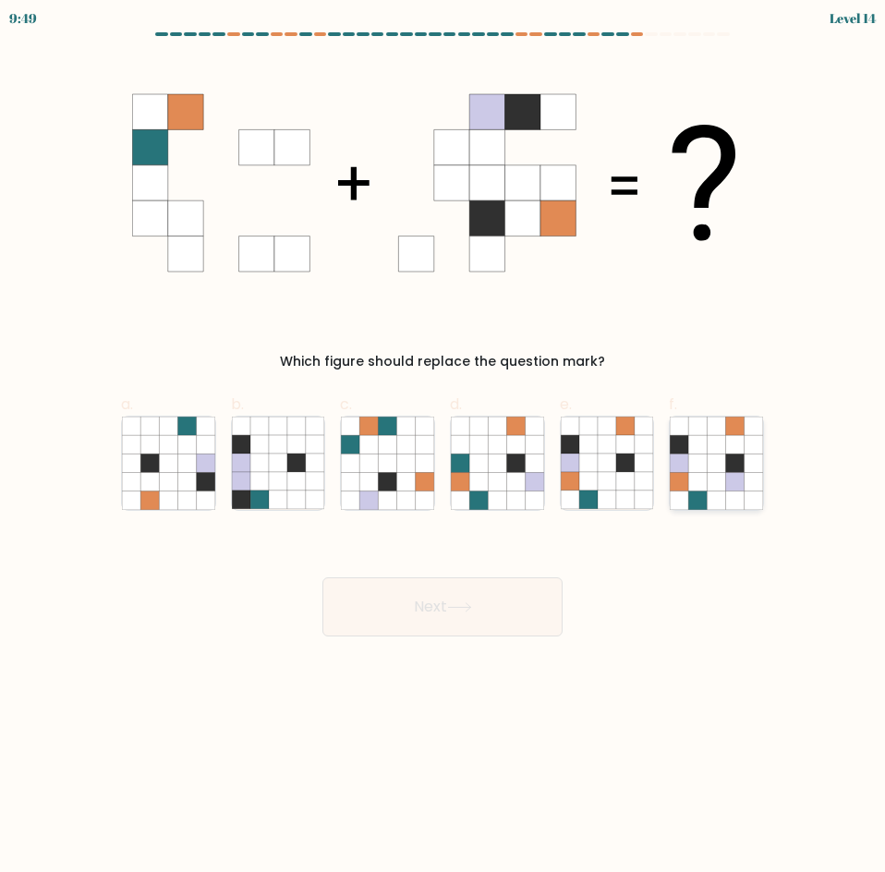
click at [739, 492] on icon at bounding box center [735, 499] width 18 height 18
click at [443, 448] on input "f." at bounding box center [442, 442] width 1 height 12
radio input "true"
click at [450, 580] on button "Next" at bounding box center [442, 606] width 240 height 59
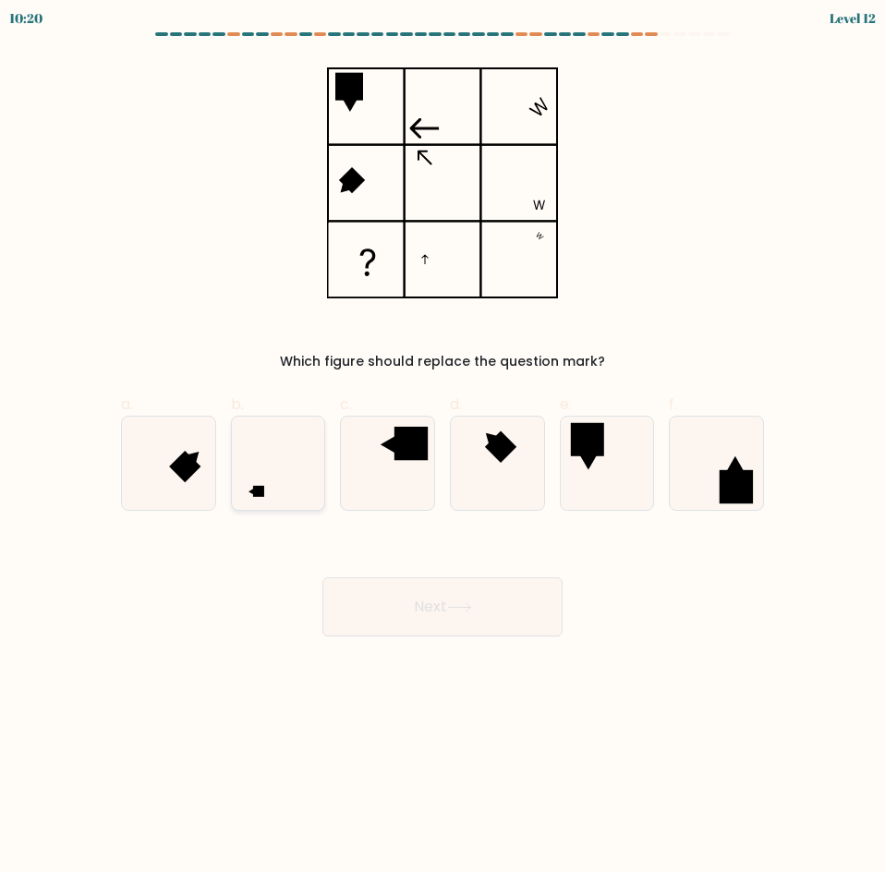
click at [305, 456] on icon at bounding box center [278, 462] width 93 height 93
click at [442, 448] on input "b." at bounding box center [442, 442] width 1 height 12
radio input "true"
click at [362, 604] on button "Next" at bounding box center [442, 606] width 240 height 59
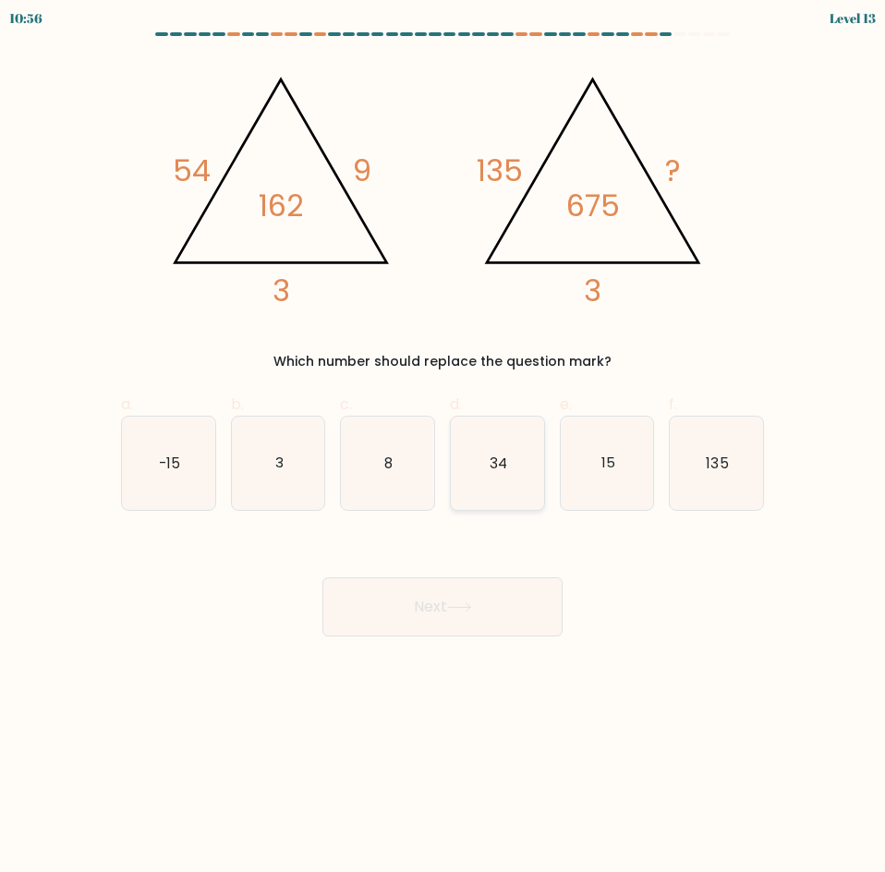
click at [488, 467] on icon "34" at bounding box center [497, 462] width 93 height 93
click at [443, 448] on input "d. 34" at bounding box center [442, 442] width 1 height 12
radio input "true"
click at [573, 476] on icon "15" at bounding box center [606, 462] width 93 height 93
click at [443, 448] on input "e. 15" at bounding box center [442, 442] width 1 height 12
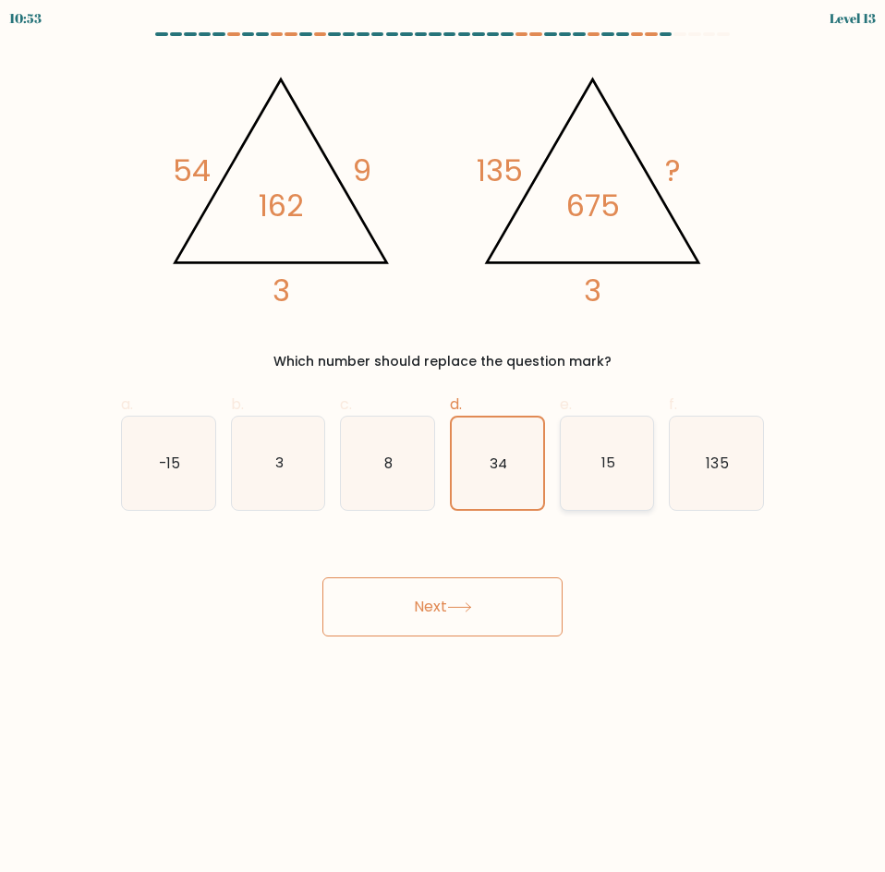
radio input "true"
click at [491, 588] on button "Next" at bounding box center [442, 606] width 240 height 59
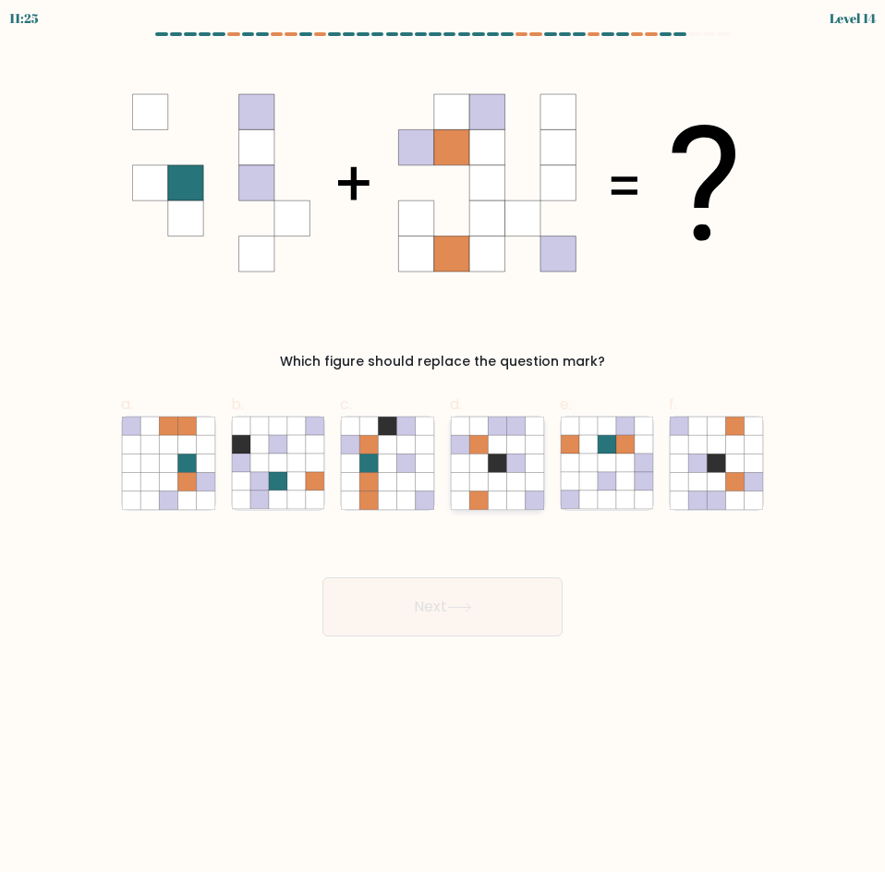
click at [511, 481] on icon at bounding box center [515, 481] width 18 height 18
click at [443, 448] on input "d." at bounding box center [442, 442] width 1 height 12
radio input "true"
click at [624, 505] on icon at bounding box center [625, 499] width 18 height 18
click at [443, 448] on input "e." at bounding box center [442, 442] width 1 height 12
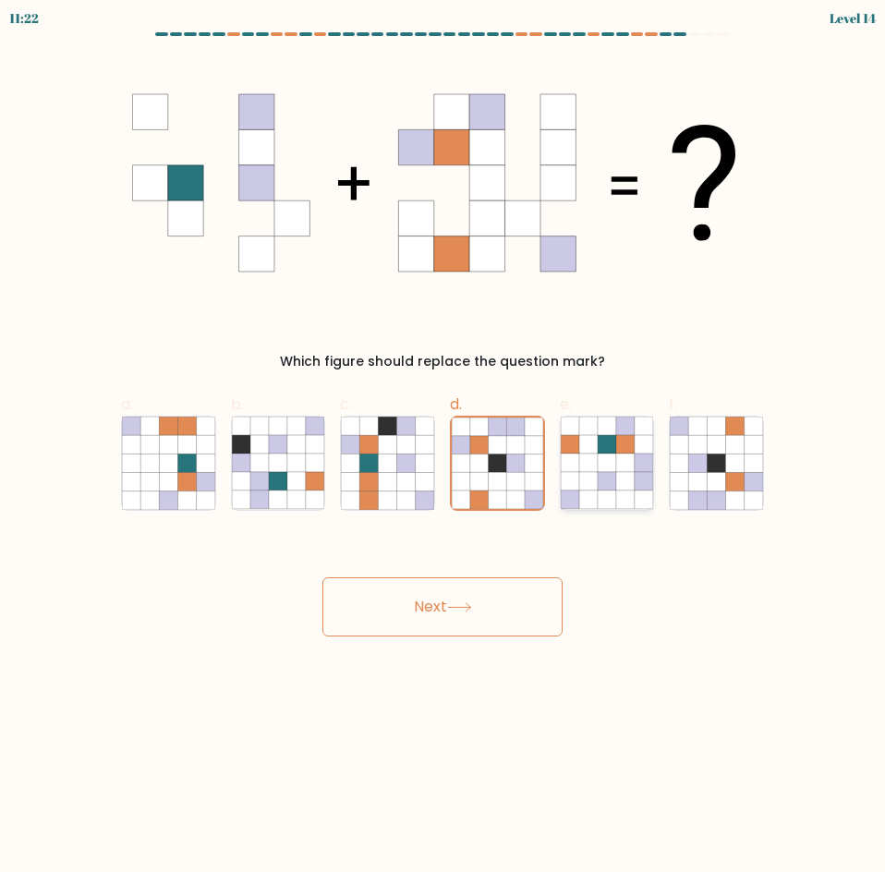
radio input "true"
click at [415, 610] on button "Next" at bounding box center [442, 606] width 240 height 59
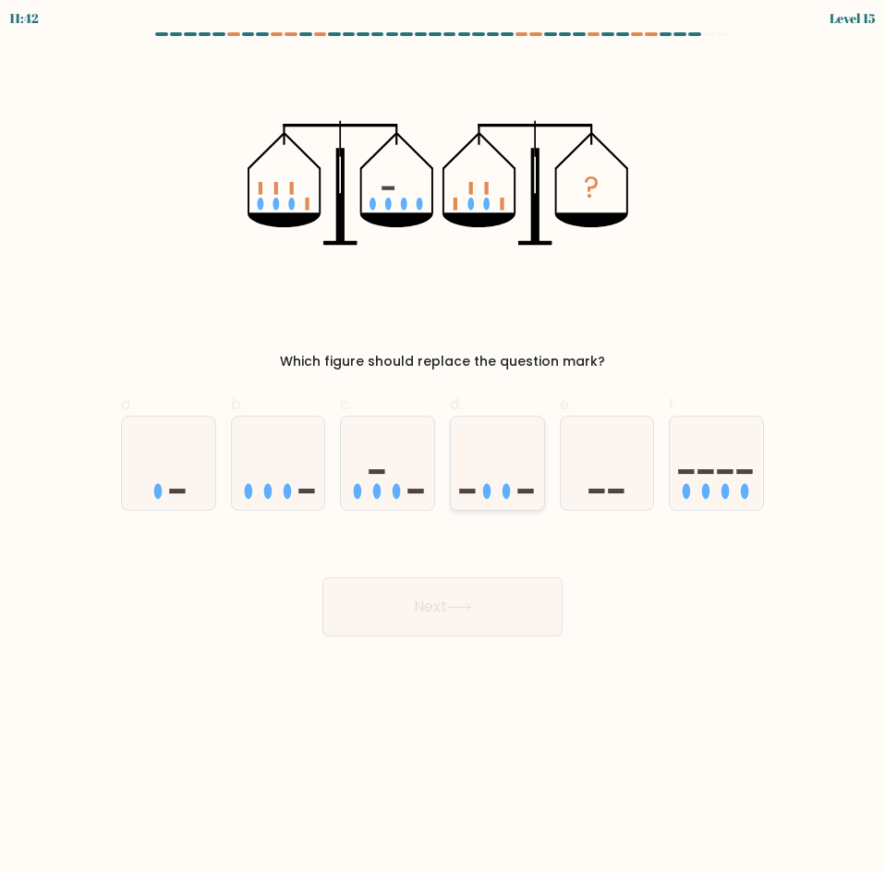
click at [505, 456] on icon at bounding box center [497, 463] width 93 height 77
click at [443, 448] on input "d." at bounding box center [442, 442] width 1 height 12
radio input "true"
click at [442, 592] on button "Next" at bounding box center [442, 606] width 240 height 59
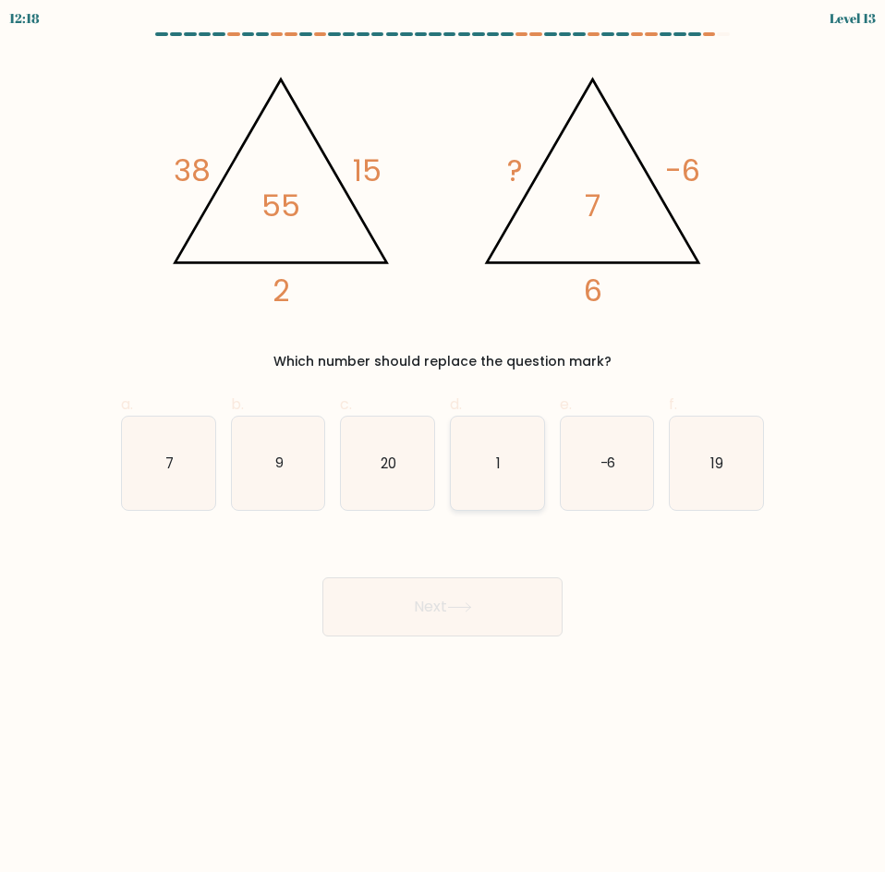
click at [522, 464] on icon "1" at bounding box center [497, 462] width 93 height 93
click at [443, 448] on input "d. 1" at bounding box center [442, 442] width 1 height 12
radio input "true"
click at [476, 619] on button "Next" at bounding box center [442, 606] width 240 height 59
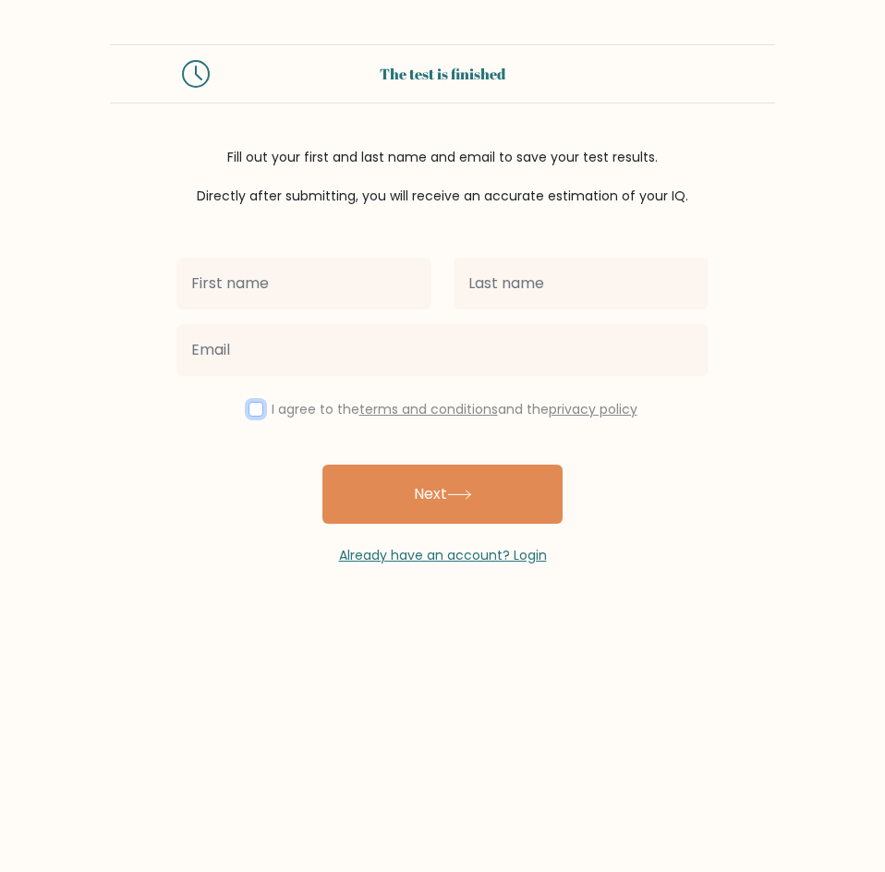
click at [248, 406] on input "checkbox" at bounding box center [255, 409] width 15 height 15
checkbox input "true"
